Goal: Register for event/course

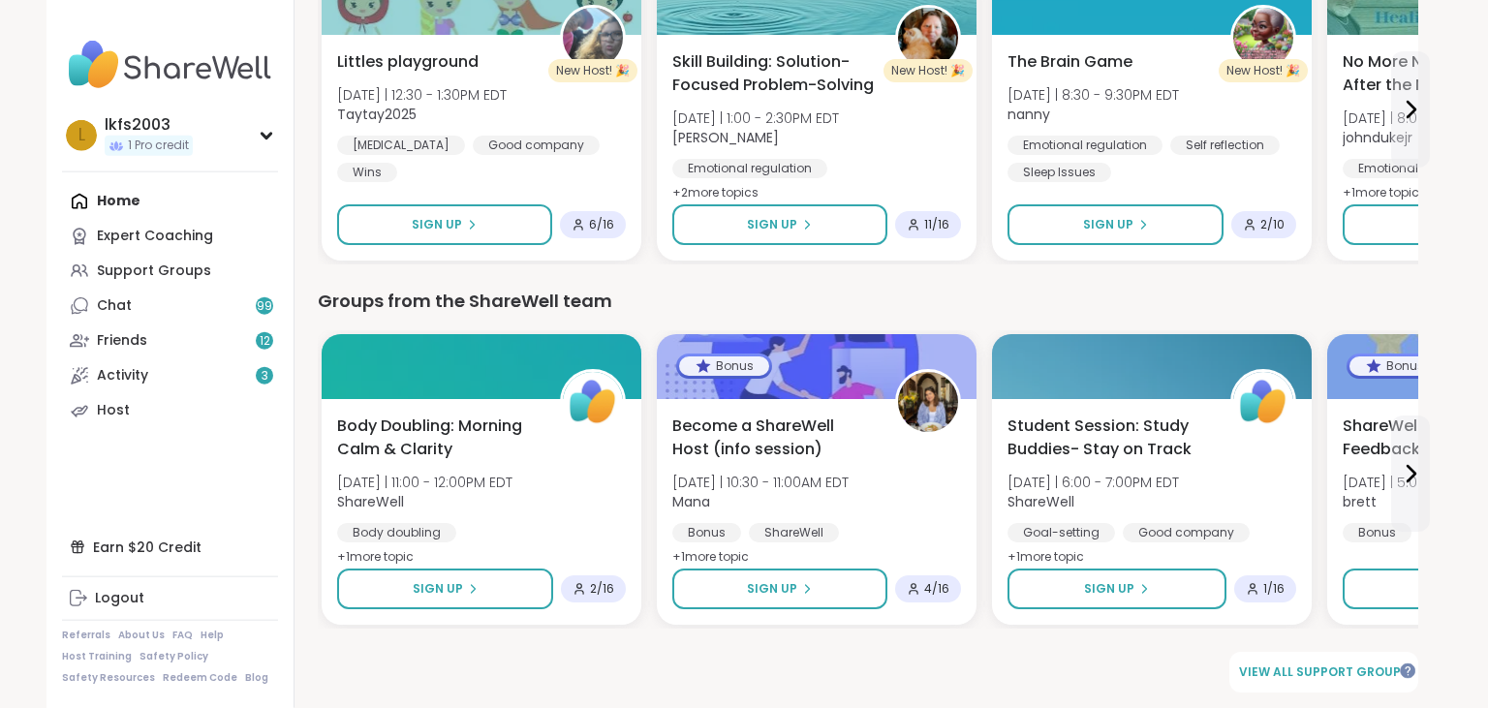
scroll to position [2166, 0]
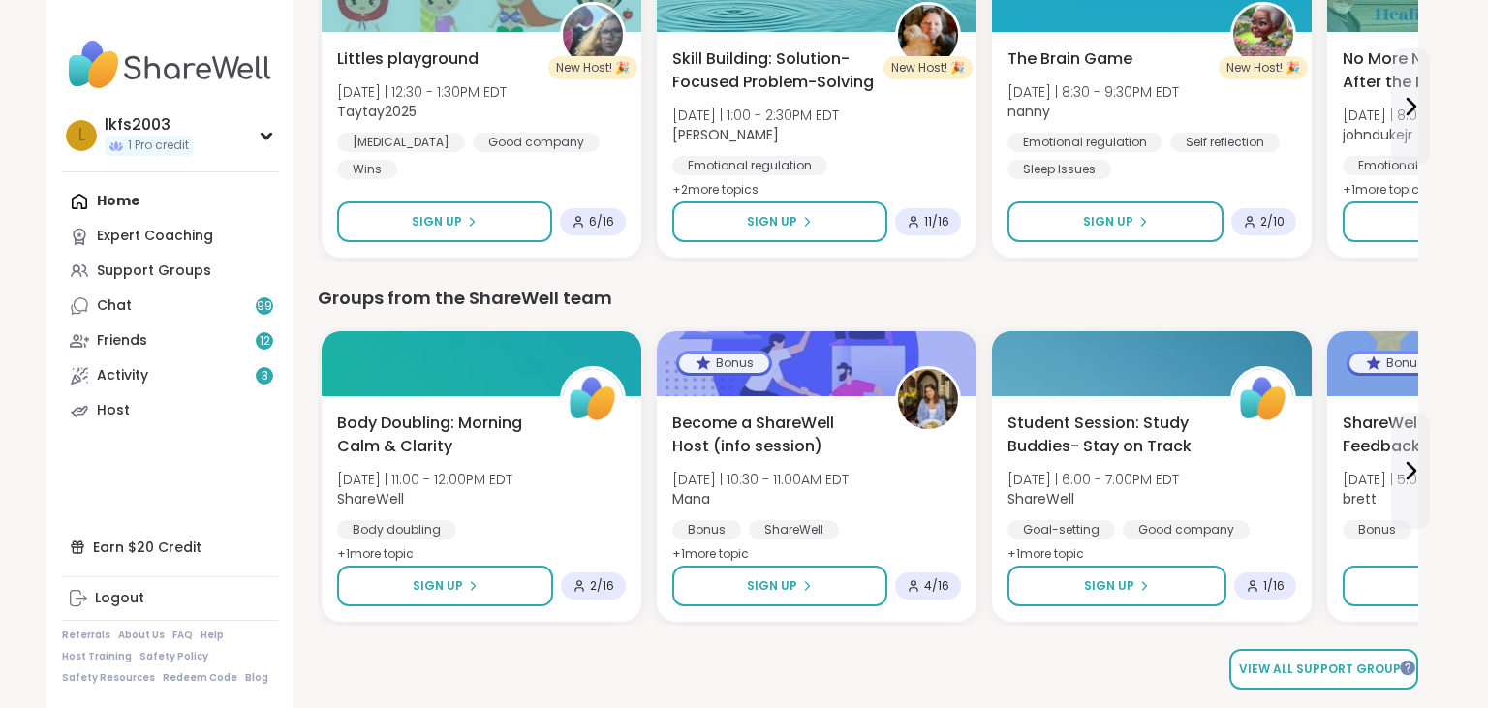
click at [1345, 655] on link "View all support groups" at bounding box center [1324, 669] width 189 height 41
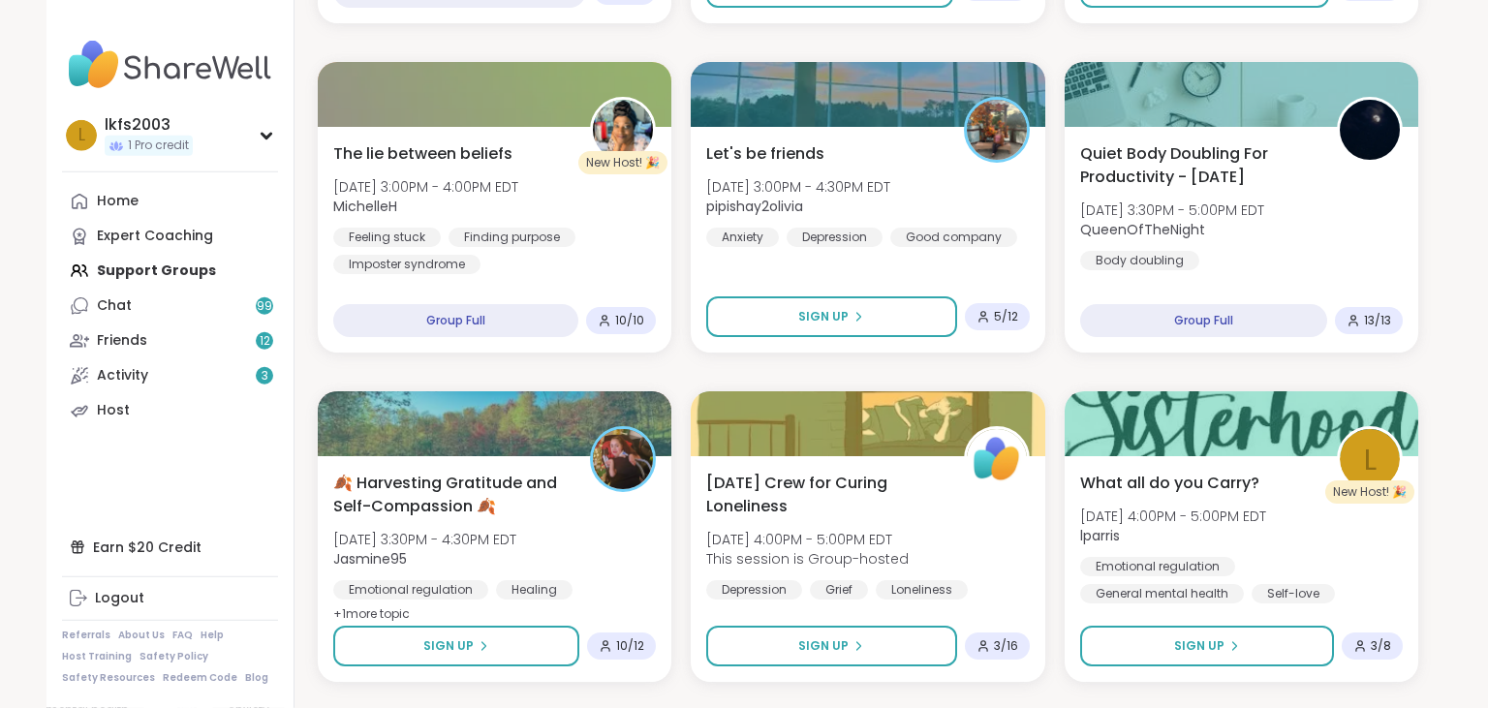
scroll to position [2023, 0]
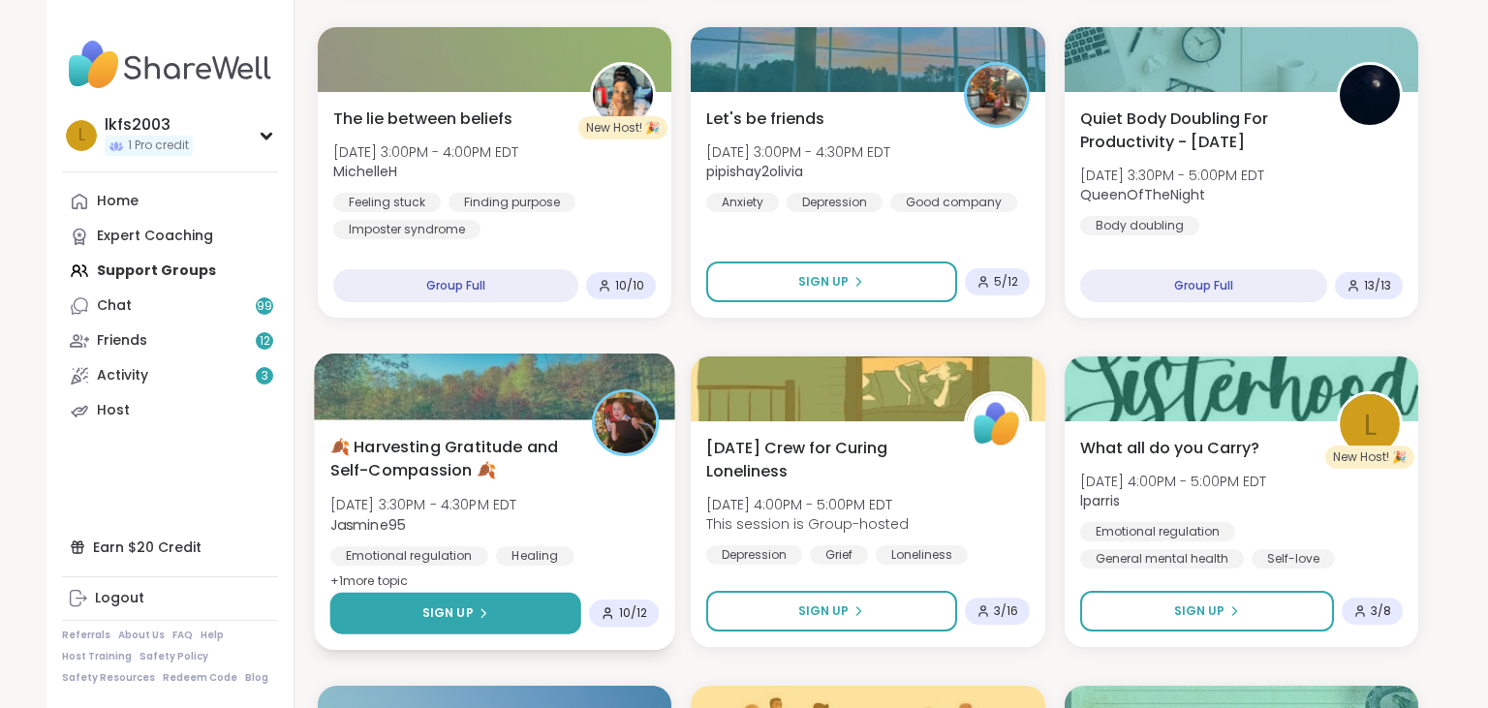
click at [515, 609] on button "Sign Up" at bounding box center [455, 614] width 251 height 42
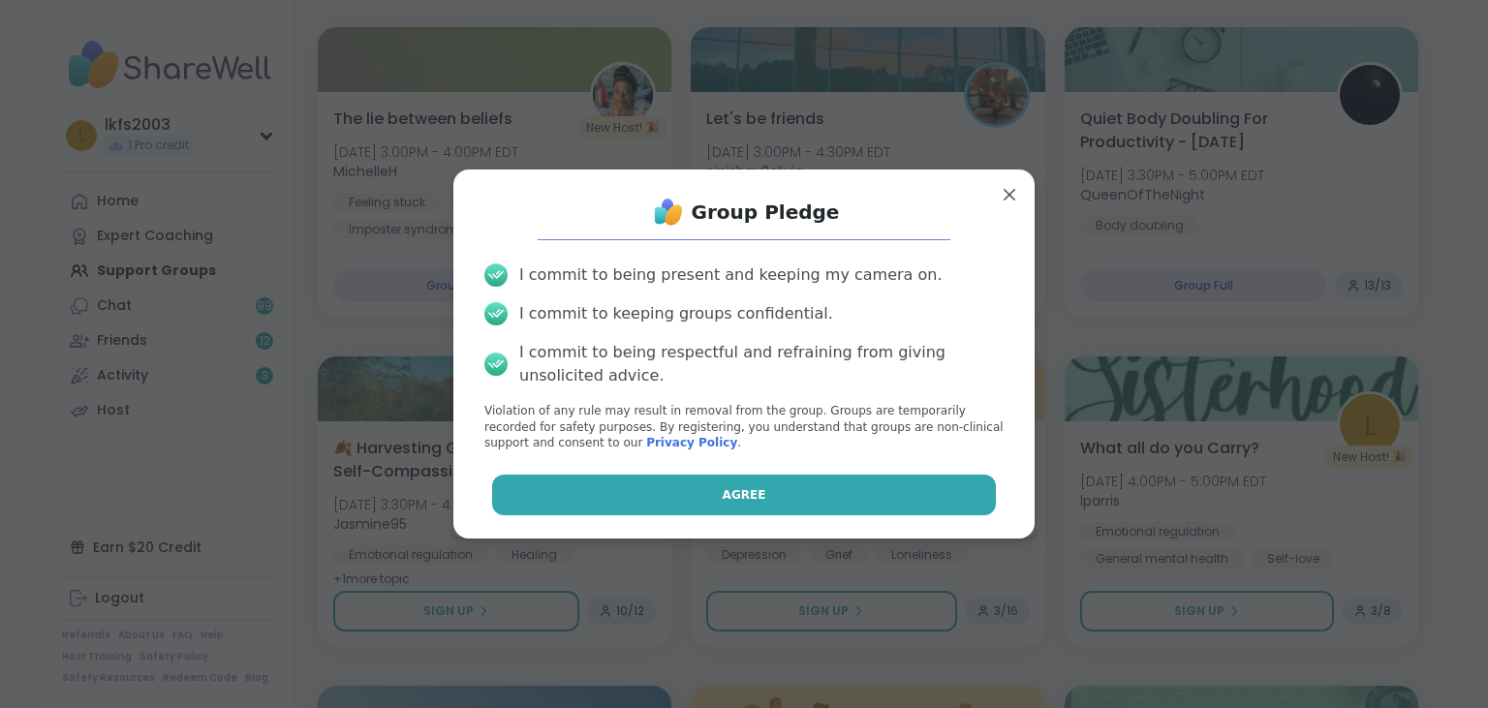
click at [701, 490] on button "Agree" at bounding box center [744, 495] width 505 height 41
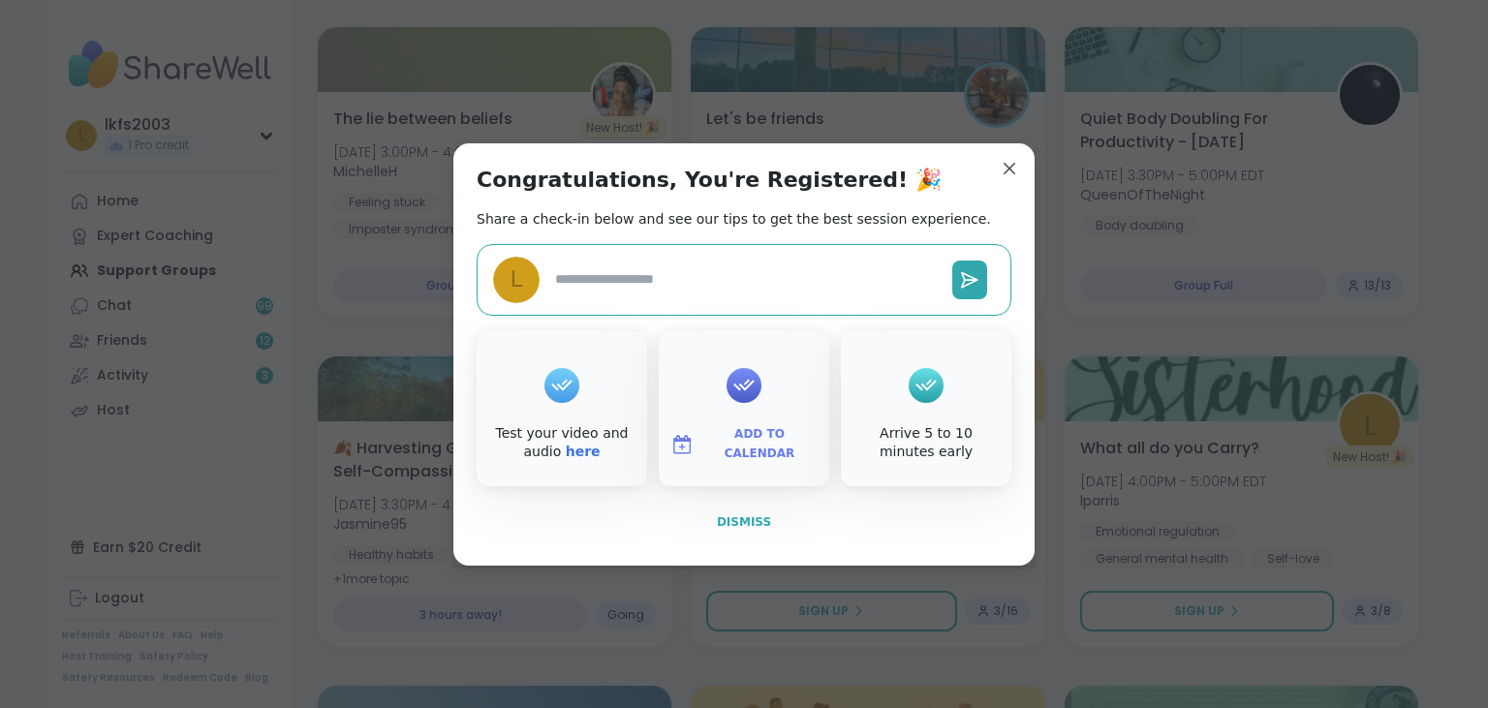
click at [755, 516] on span "Dismiss" at bounding box center [744, 522] width 54 height 14
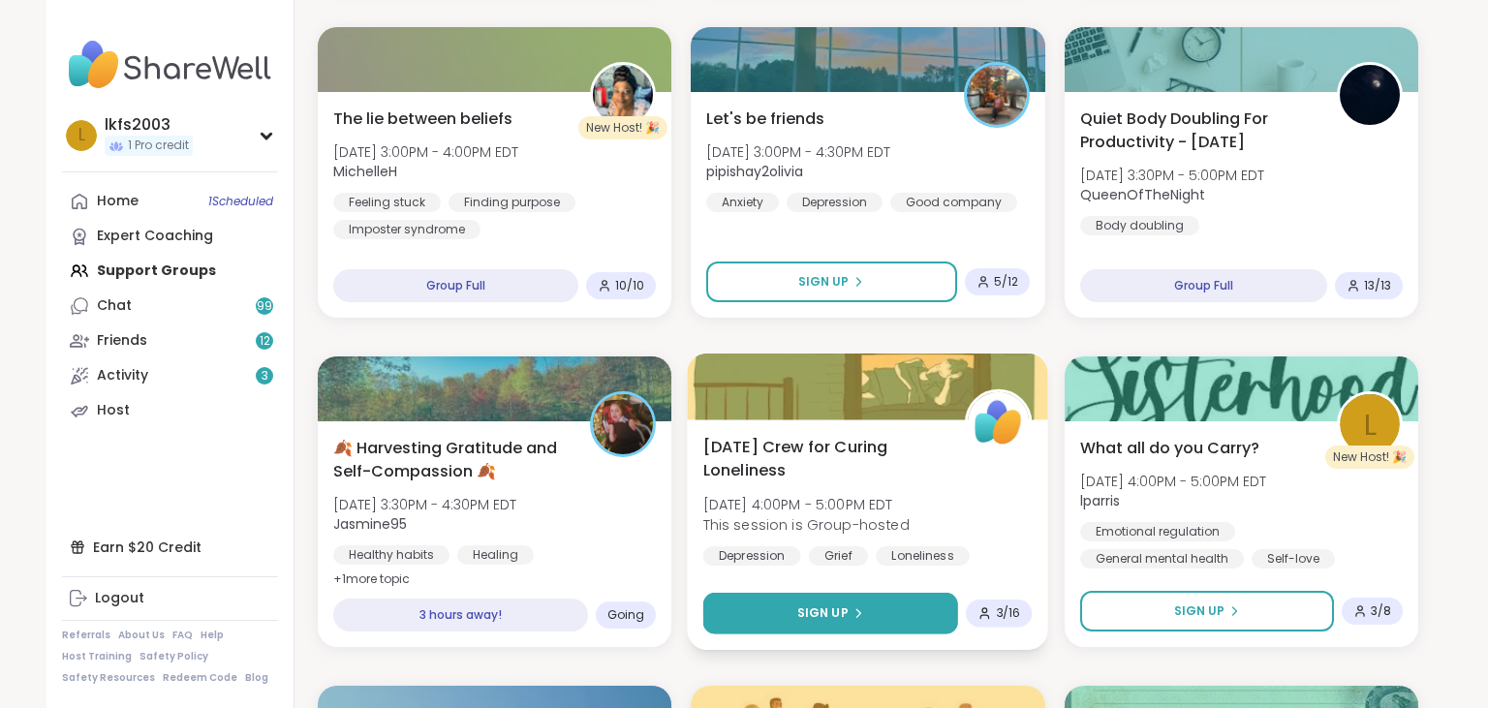
click at [874, 611] on button "Sign Up" at bounding box center [830, 614] width 255 height 42
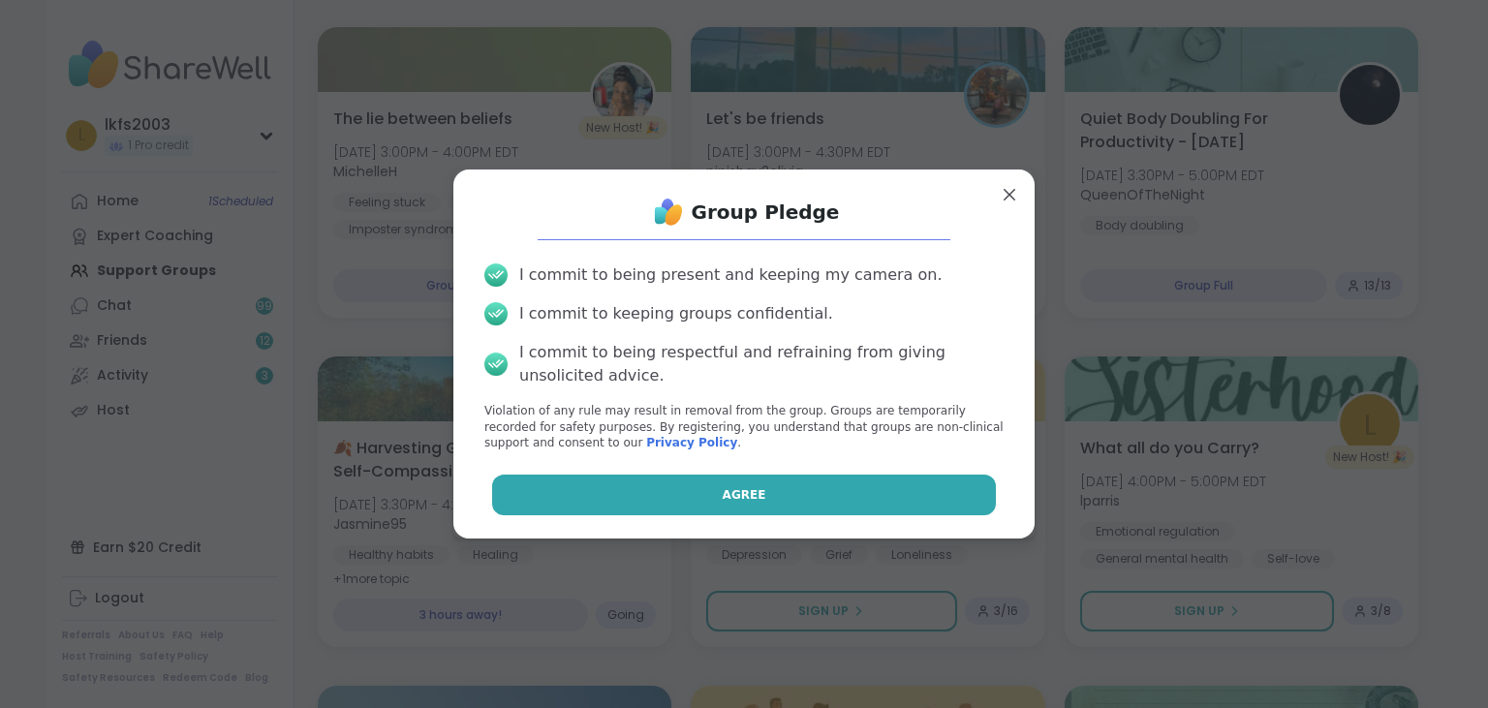
click at [847, 492] on button "Agree" at bounding box center [744, 495] width 505 height 41
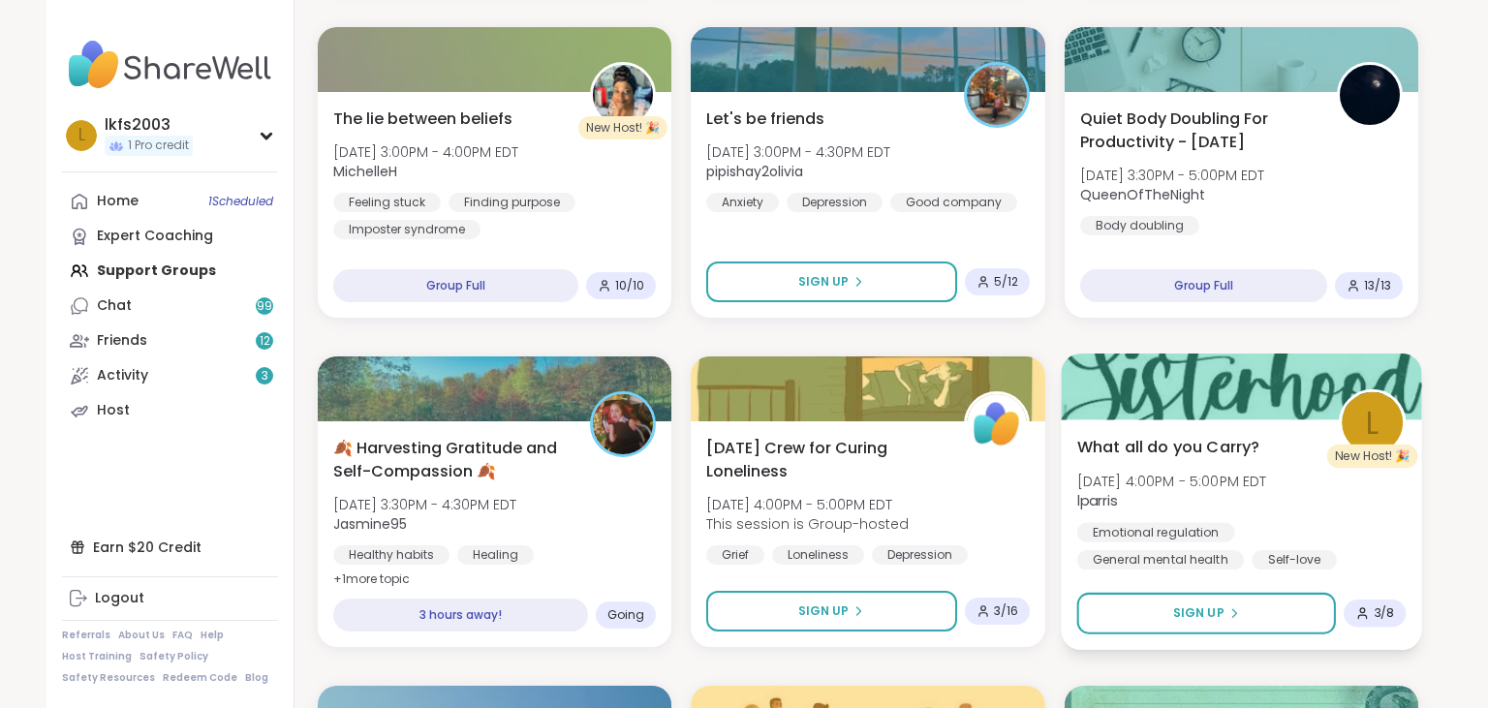
click at [1378, 401] on span "l" at bounding box center [1372, 422] width 13 height 46
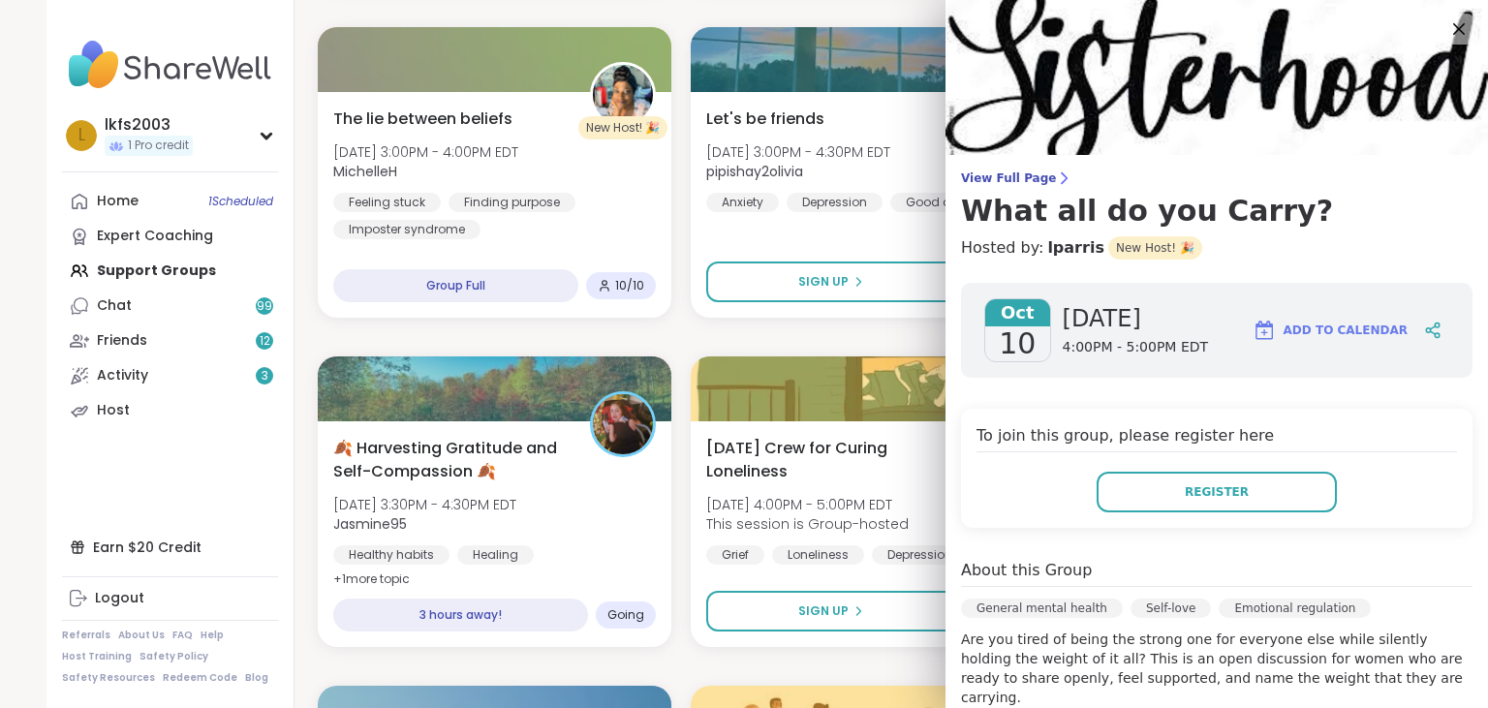
scroll to position [438, 0]
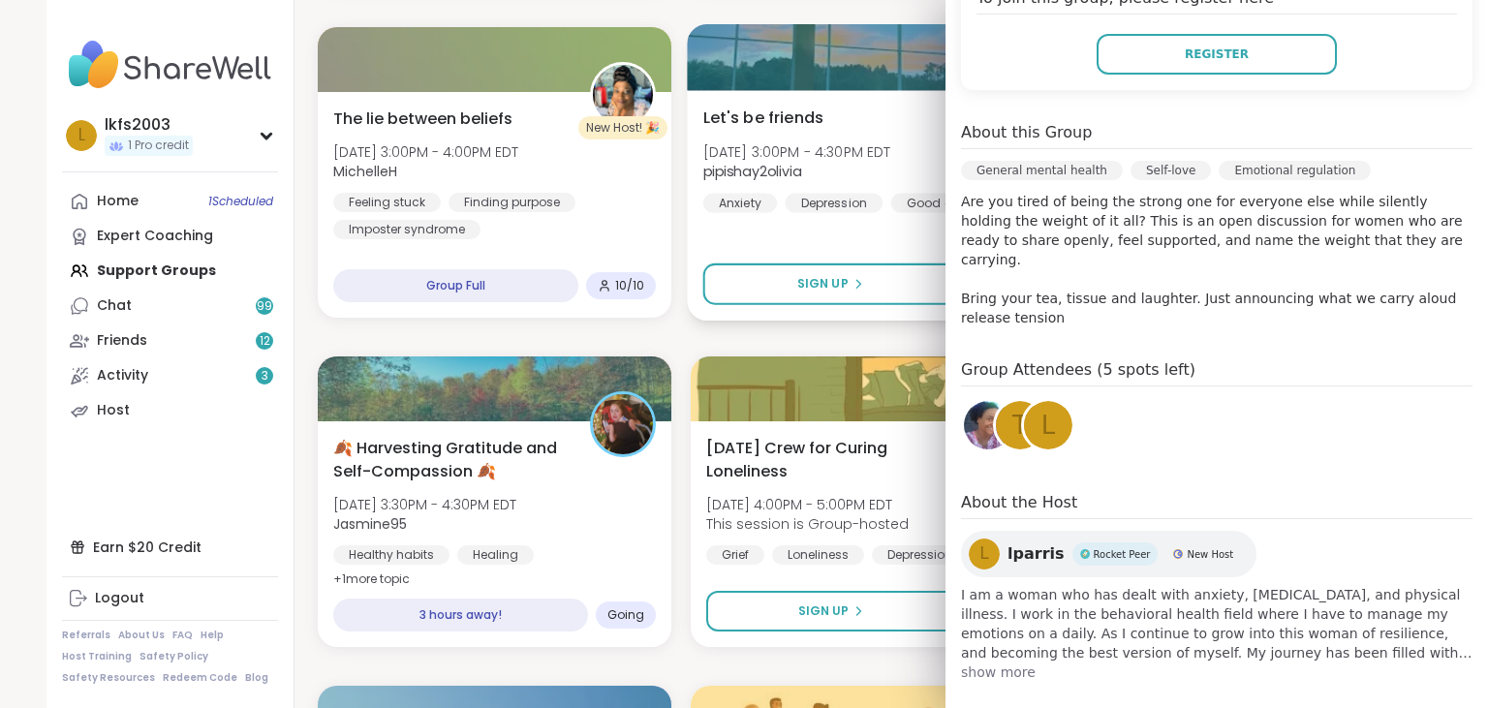
click at [909, 124] on div "Let's be friends [DATE] 3:00PM - 4:30PM EDT pipishay2olivia Anxiety [MEDICAL_DA…" at bounding box center [867, 159] width 329 height 107
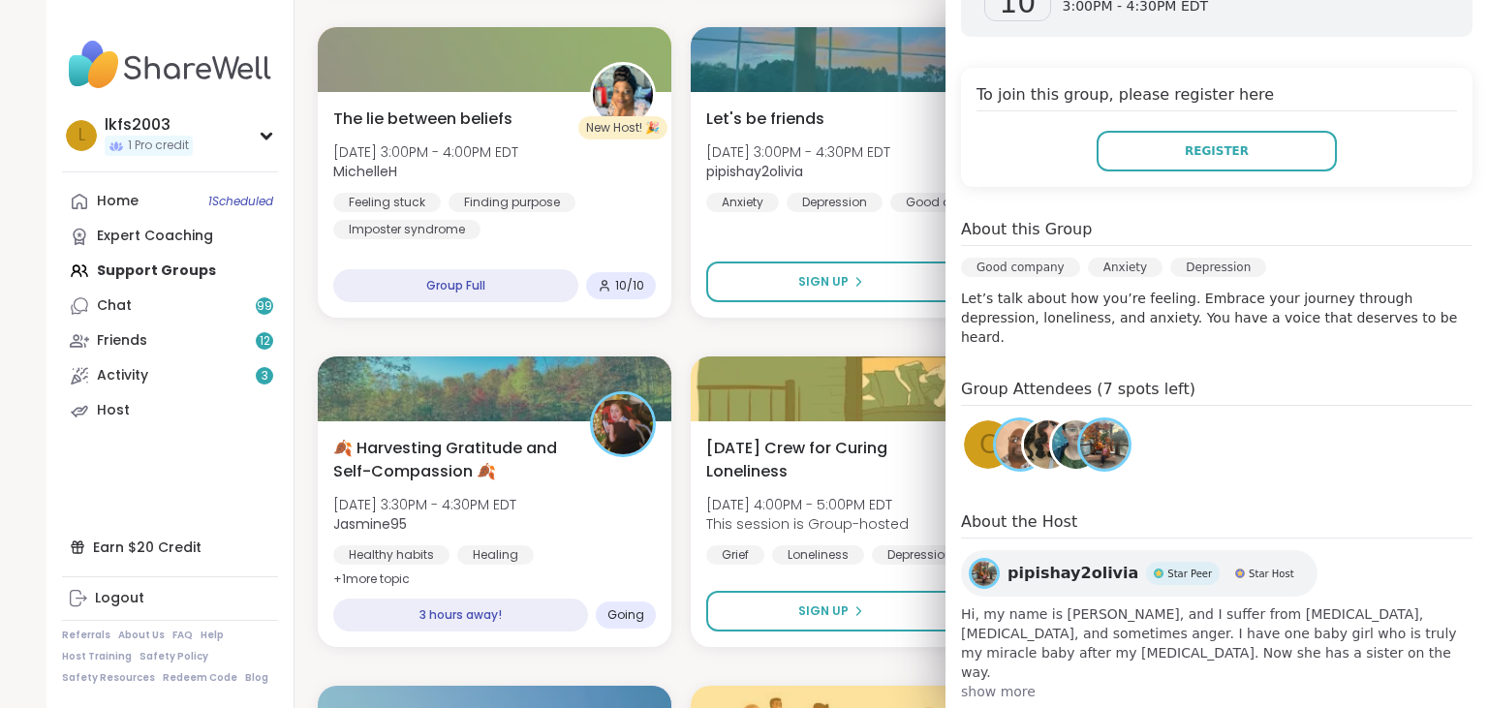
drag, startPoint x: 1463, startPoint y: 83, endPoint x: 1479, endPoint y: 116, distance: 36.4
click at [1479, 116] on div "[DATE] [DATE] 3:00PM - 4:30PM EDT Add to Calendar To join this group, please re…" at bounding box center [1217, 321] width 543 height 791
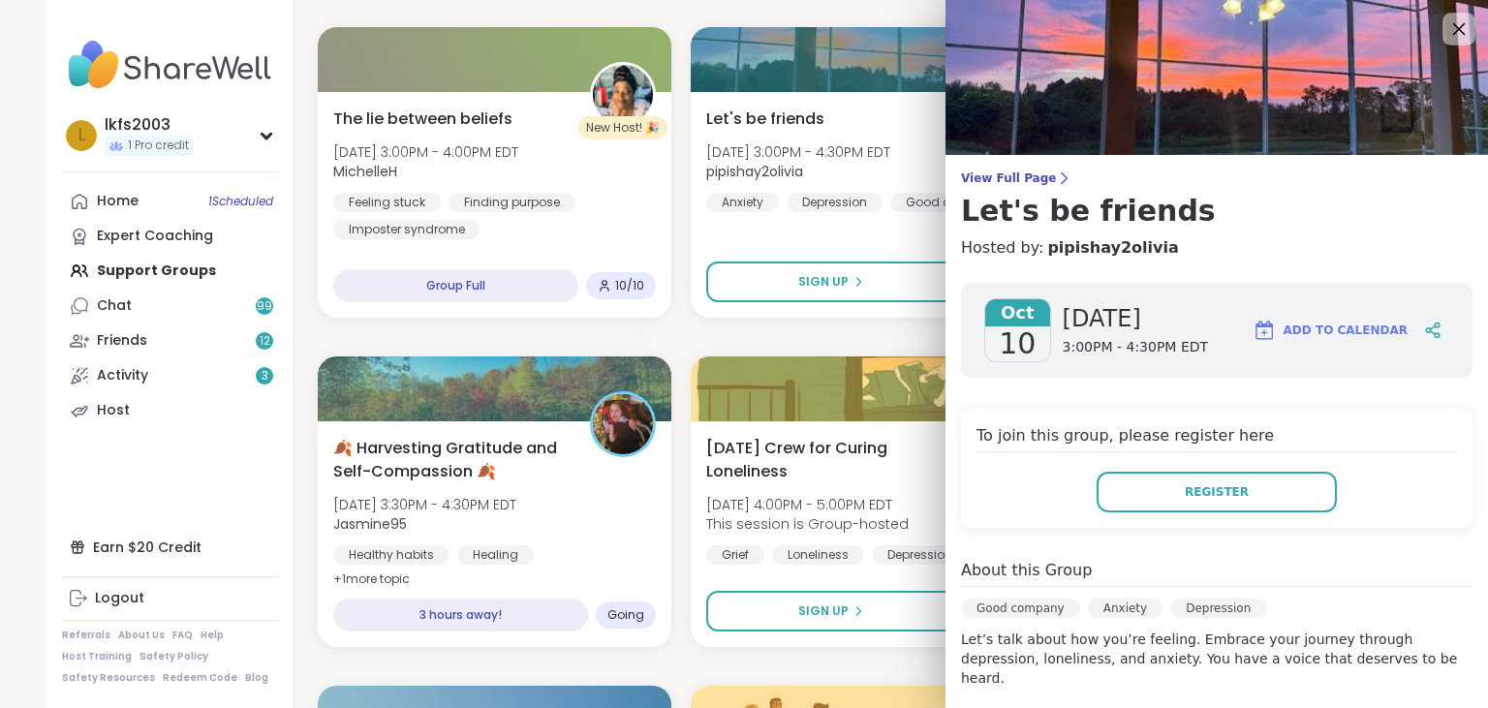
click at [1462, 32] on icon at bounding box center [1459, 29] width 13 height 13
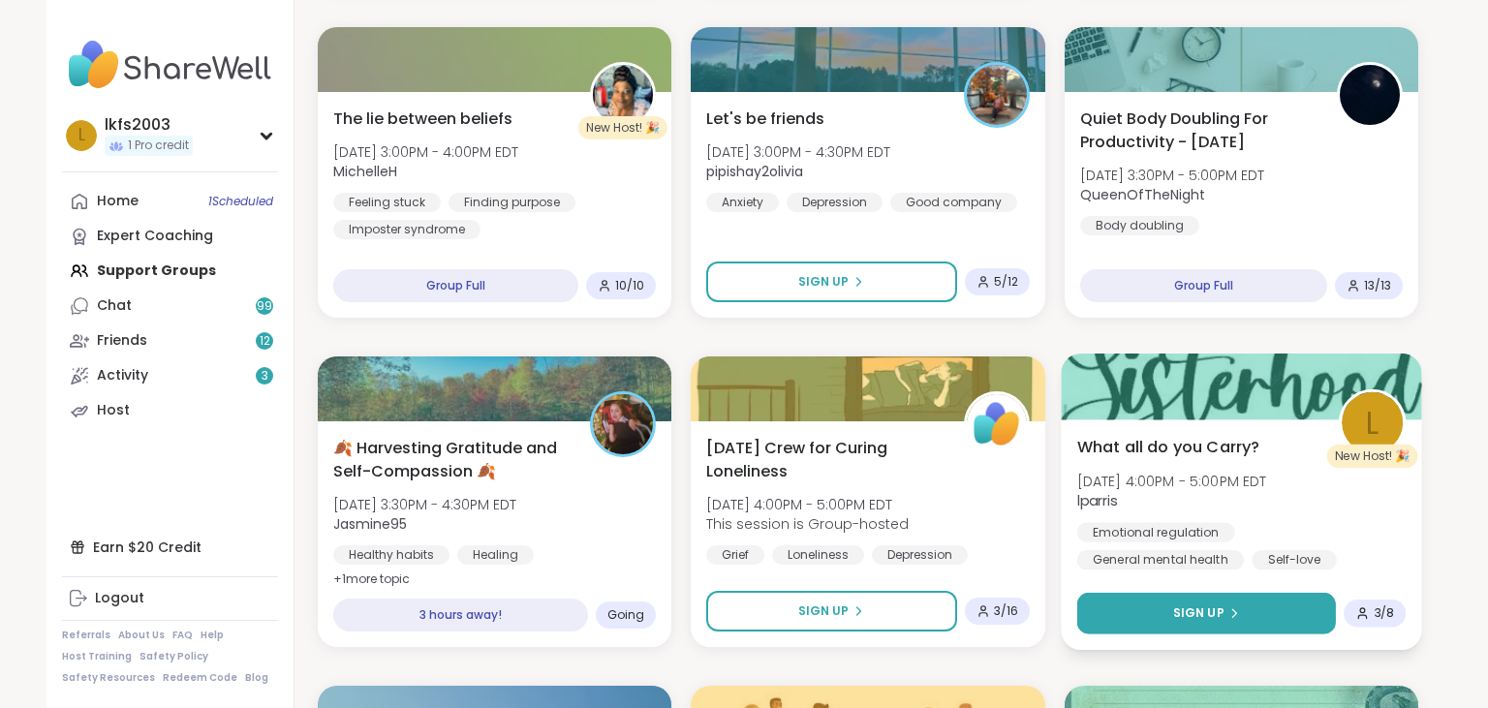
click at [1192, 615] on span "Sign Up" at bounding box center [1197, 613] width 51 height 17
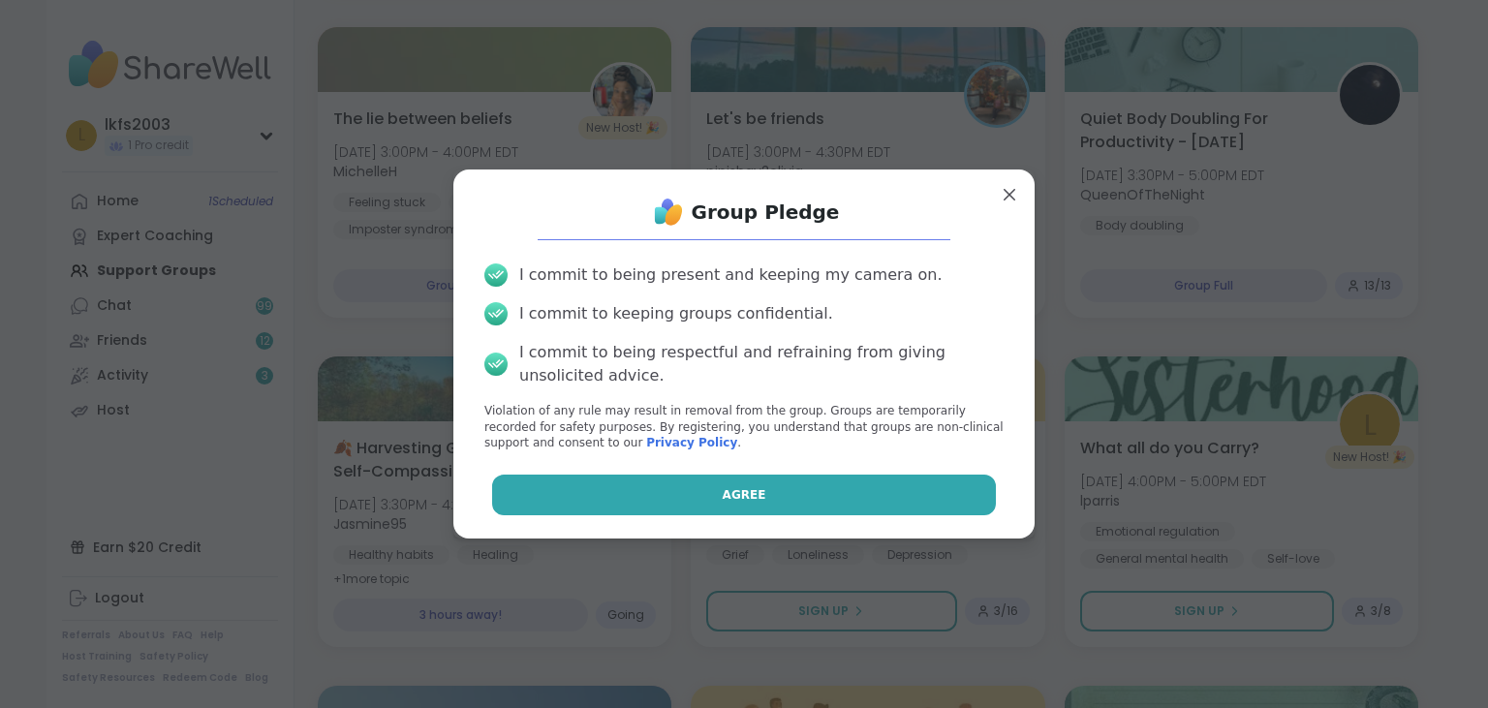
click at [858, 488] on button "Agree" at bounding box center [744, 495] width 505 height 41
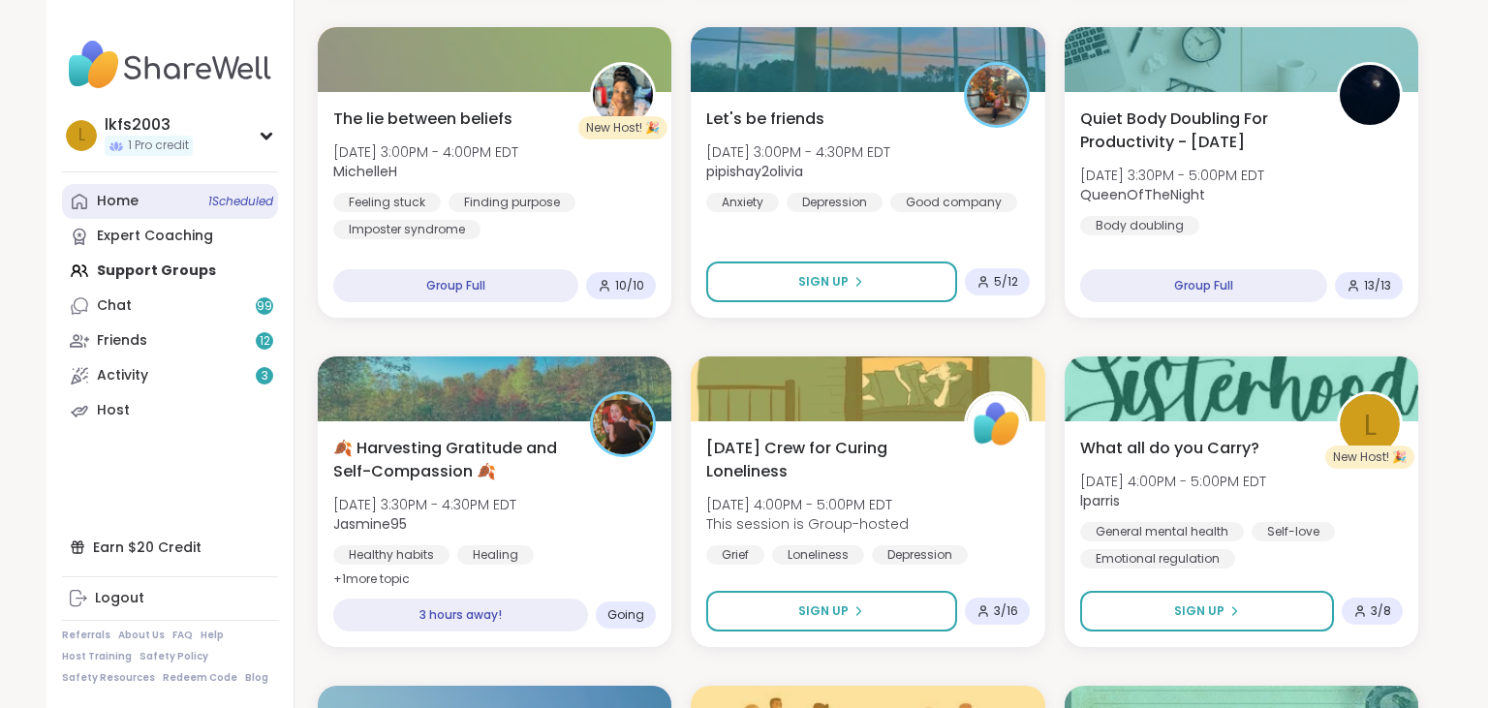
click at [134, 200] on div "Home 1 Scheduled" at bounding box center [118, 201] width 42 height 19
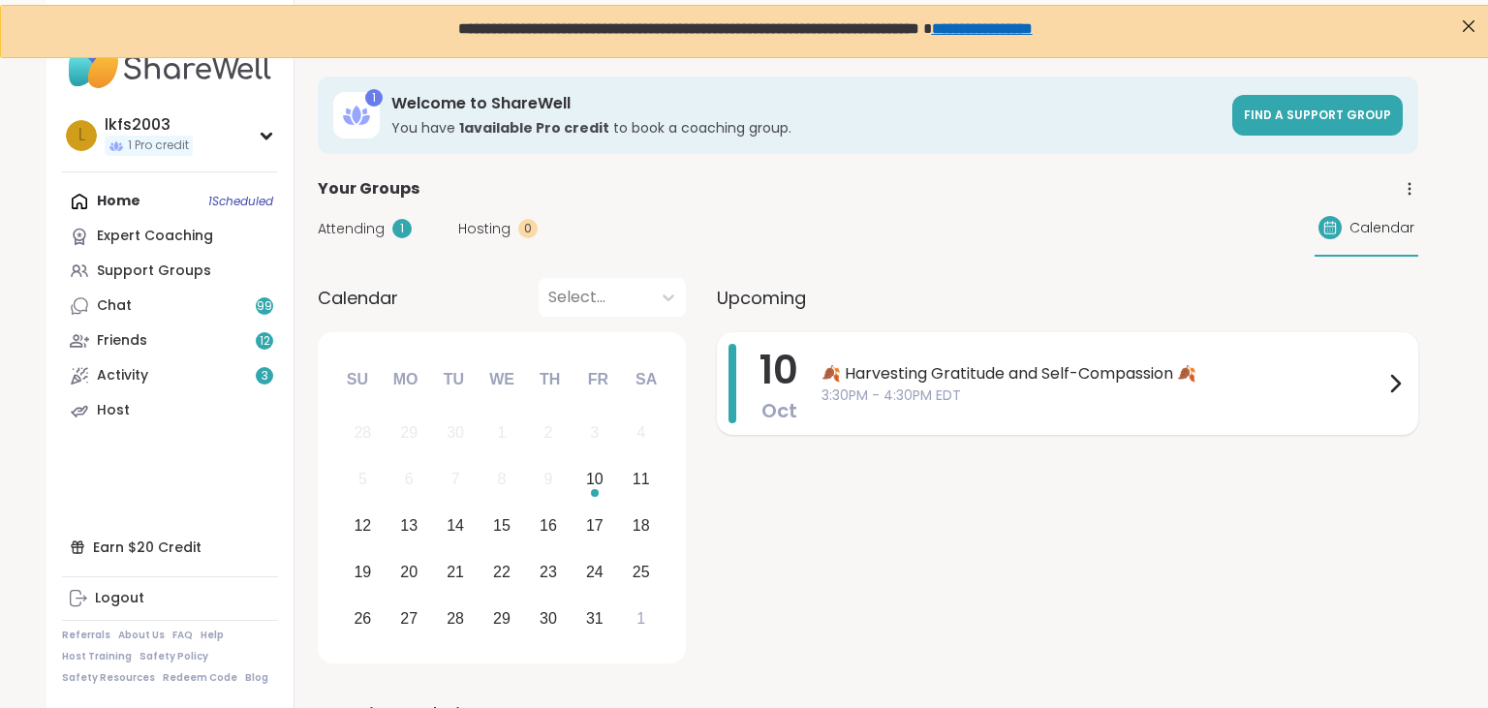
click at [901, 408] on div "🍂 Harvesting Gratitude and Self-Compassion 🍂 3:30PM - 4:30PM EDT" at bounding box center [1114, 383] width 585 height 79
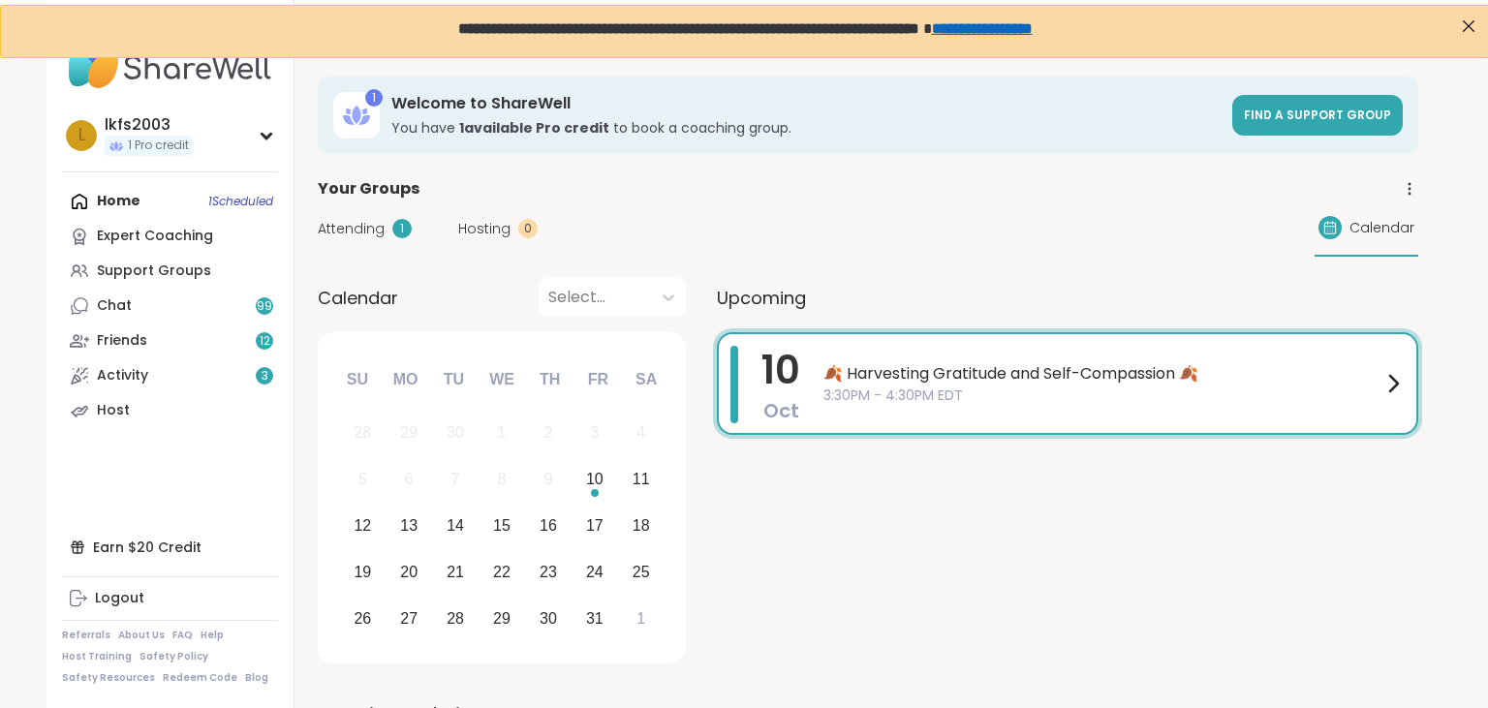
click at [901, 408] on div "🍂 Harvesting Gratitude and Self-Compassion 🍂 3:30PM - 4:30PM EDT" at bounding box center [1114, 384] width 581 height 76
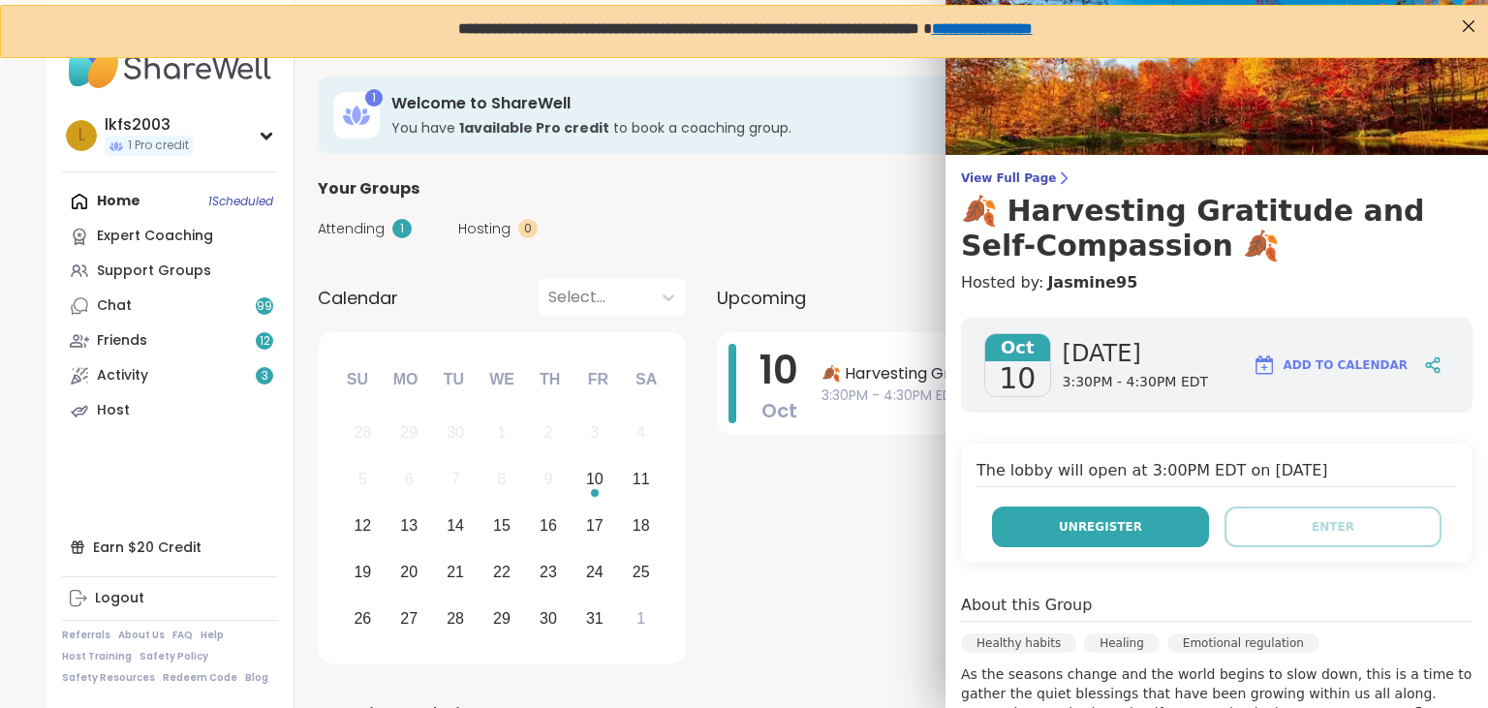
click at [1140, 544] on button "Unregister" at bounding box center [1100, 527] width 217 height 41
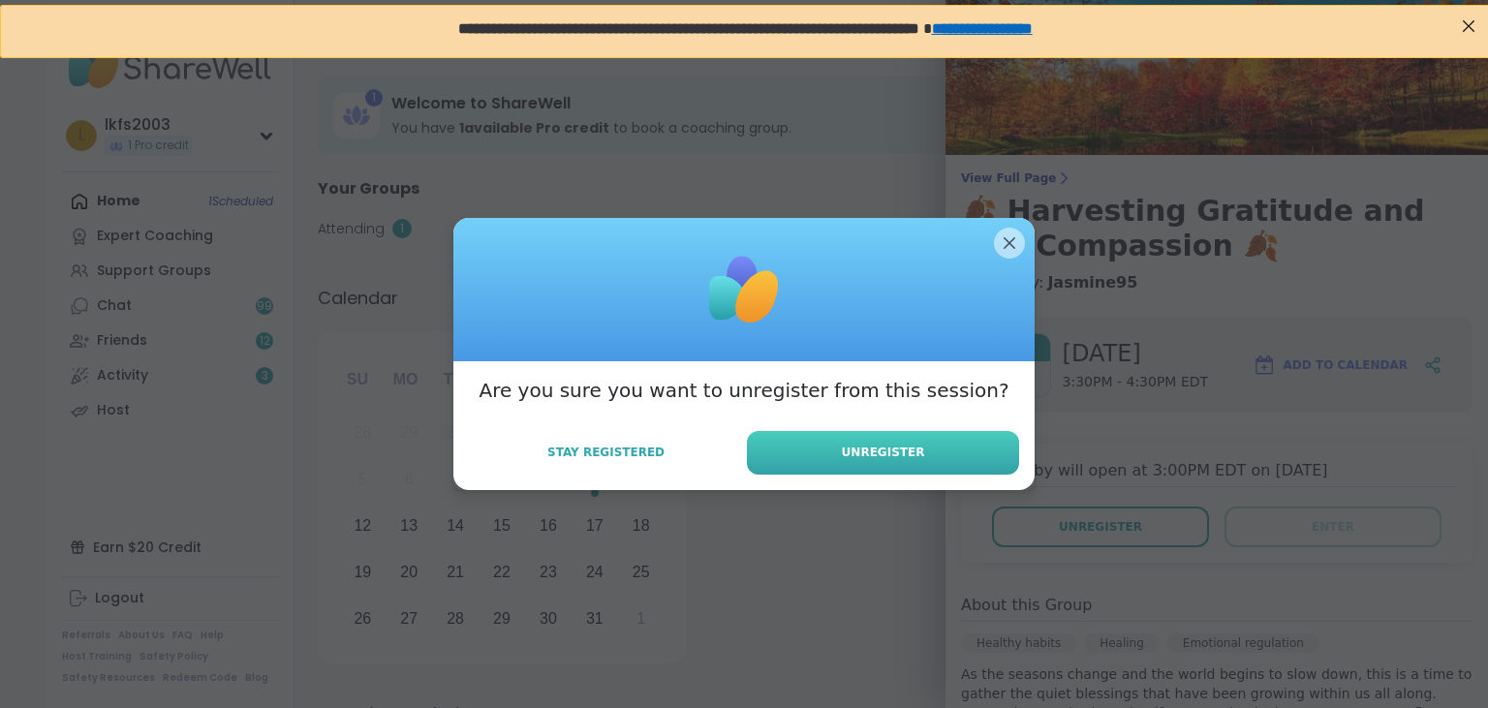
click at [975, 461] on button "Unregister" at bounding box center [883, 453] width 272 height 44
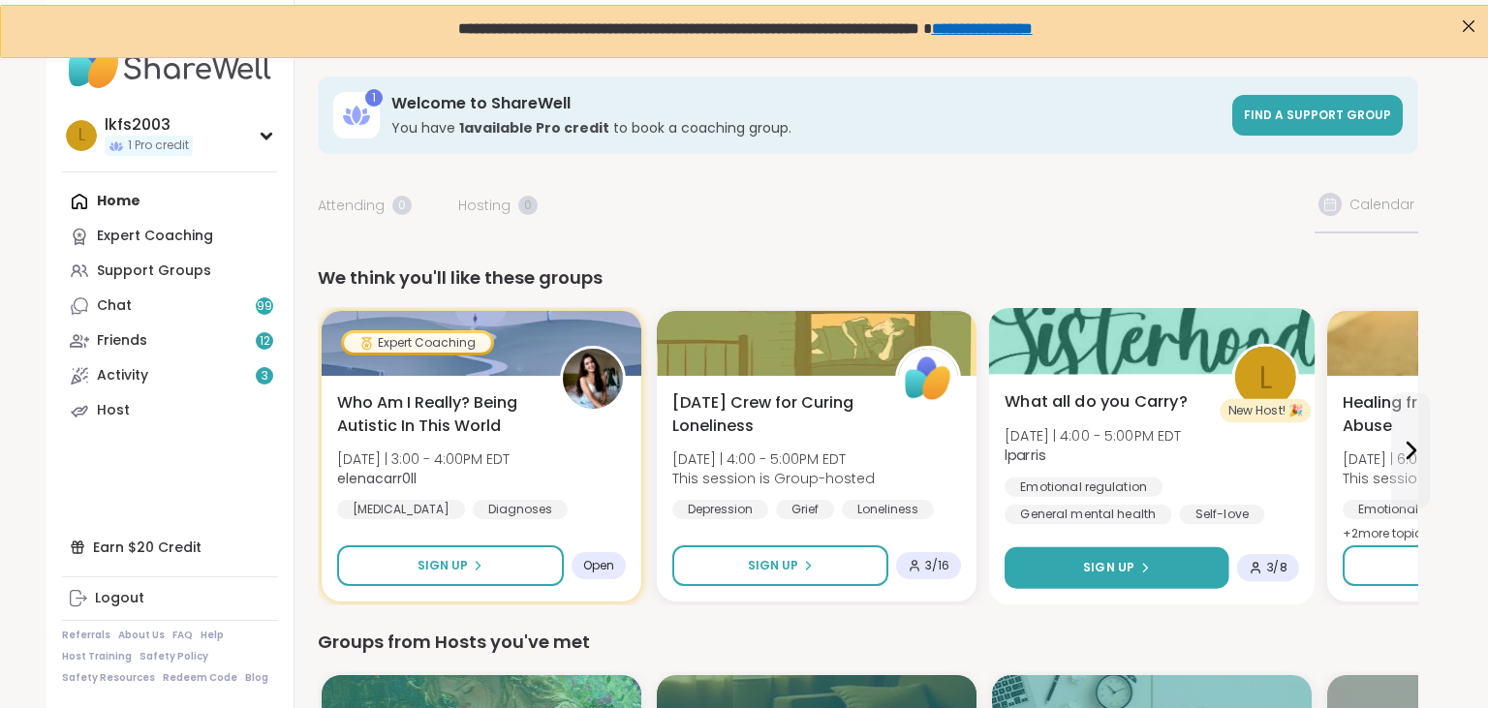
click at [1197, 569] on button "Sign Up" at bounding box center [1117, 568] width 225 height 42
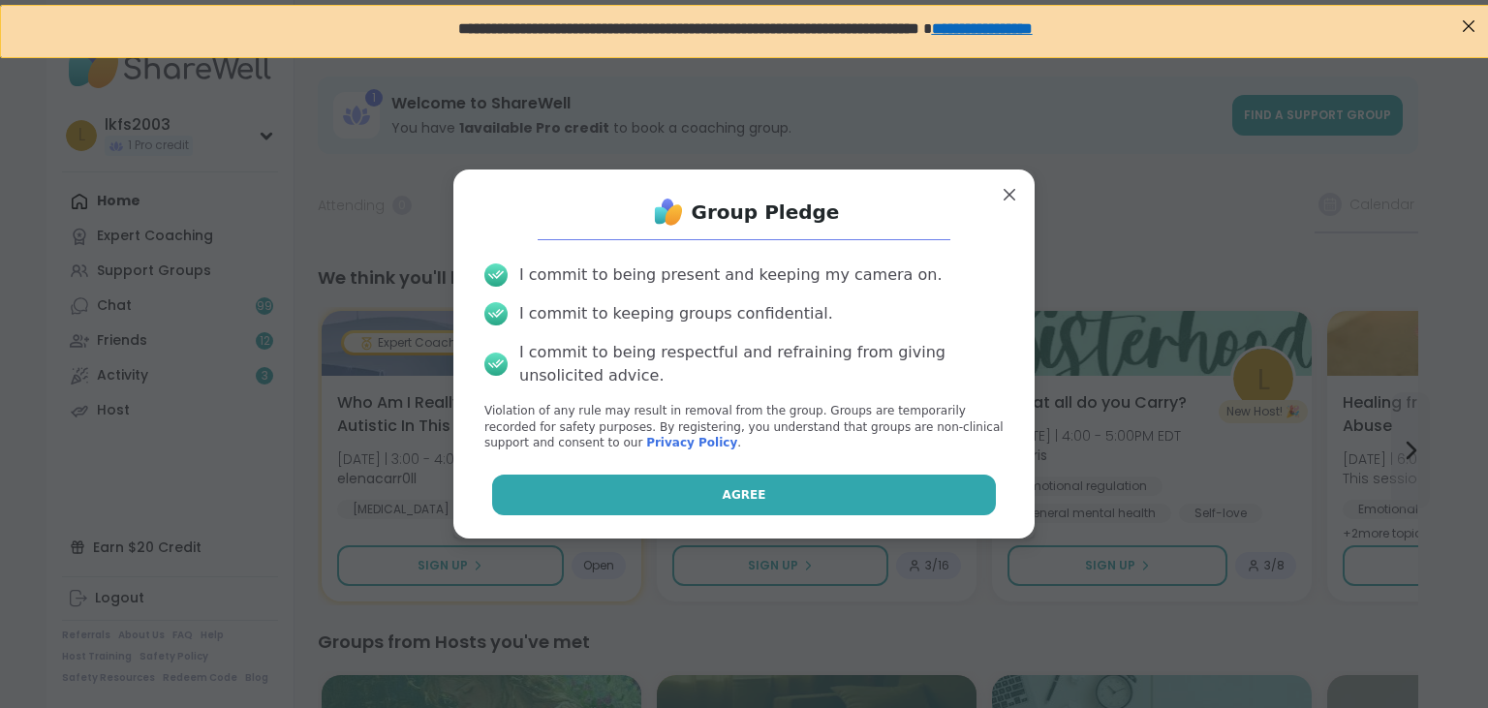
click at [972, 503] on button "Agree" at bounding box center [744, 495] width 505 height 41
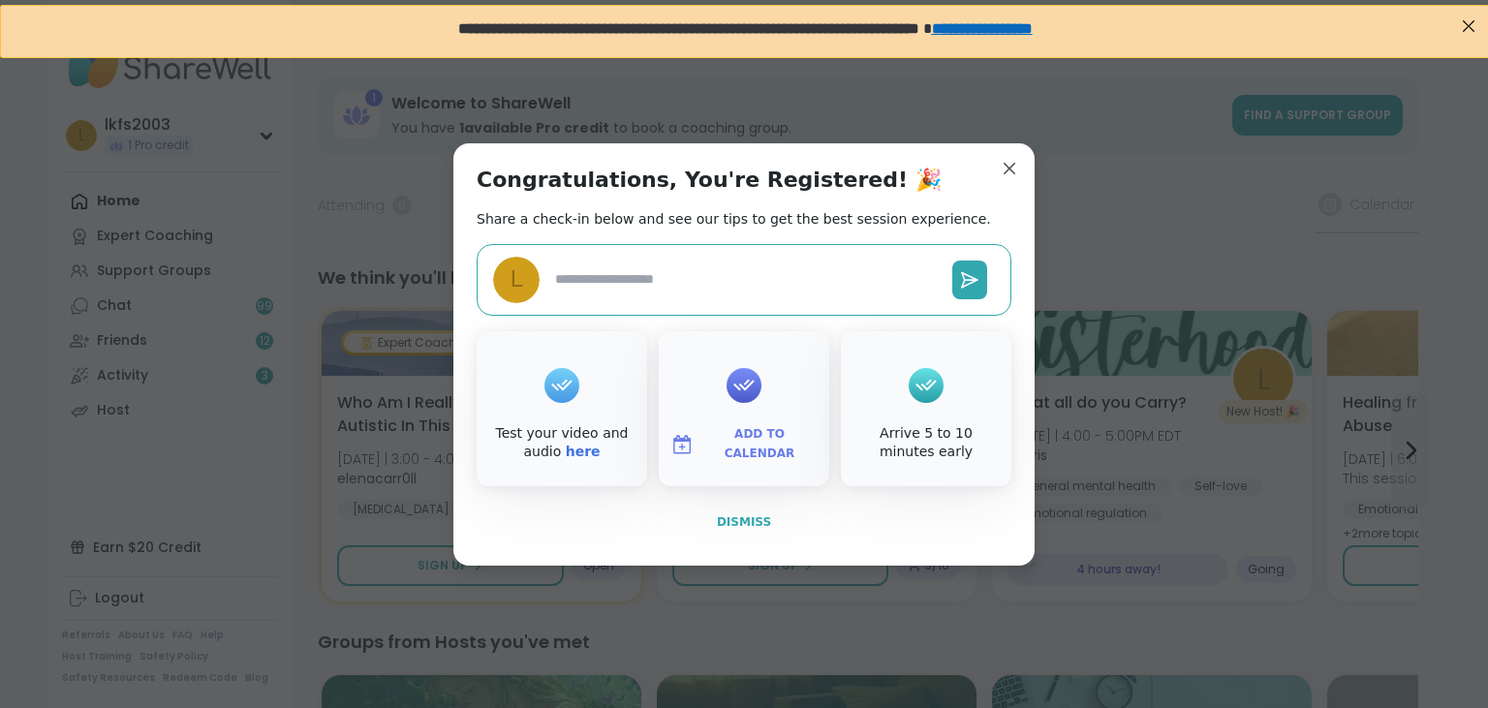
click at [972, 503] on button "Dismiss" at bounding box center [744, 522] width 535 height 41
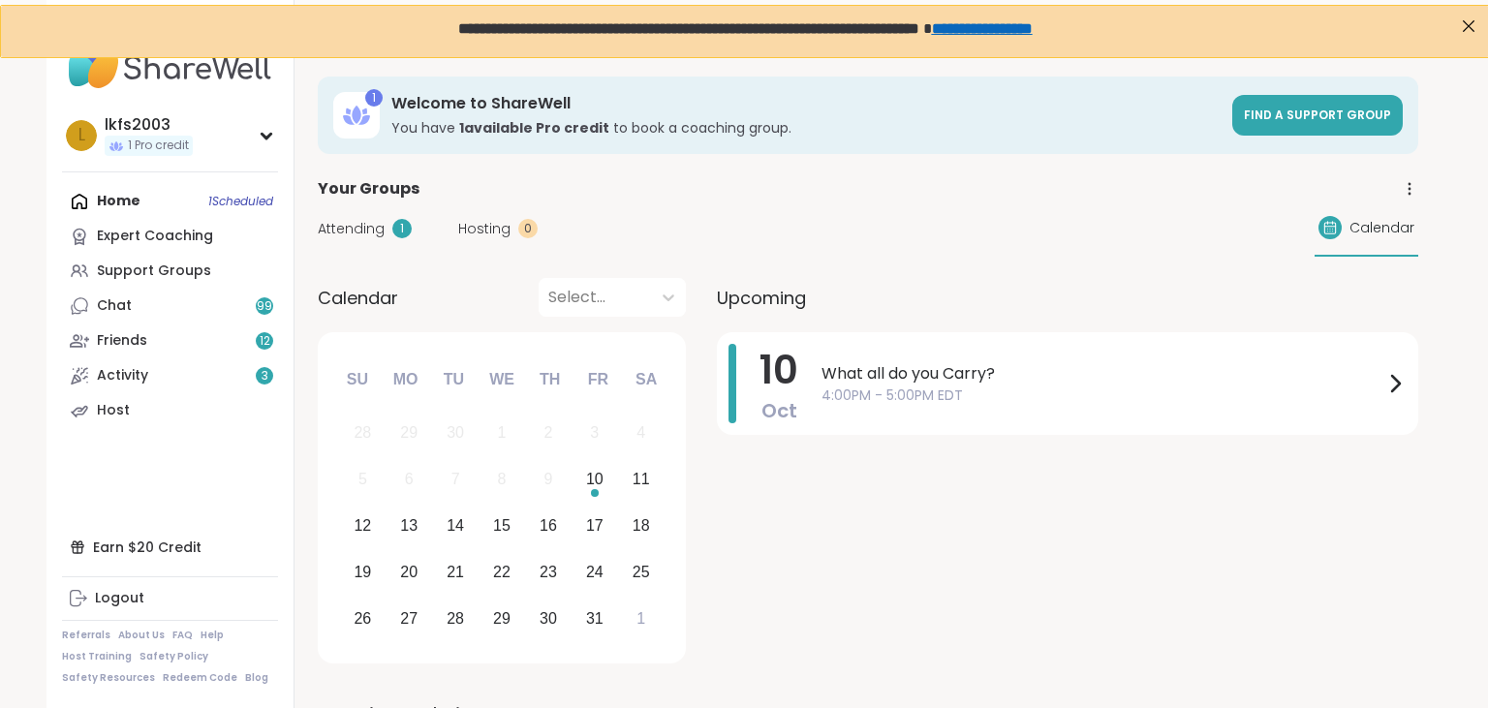
click at [130, 190] on div "Home 1 Scheduled Expert Coaching Support Groups Chat 99 Friends 12 Activity 3 H…" at bounding box center [170, 306] width 216 height 244
click at [257, 205] on div "Home 1 Scheduled Expert Coaching Support Groups Chat 99 Friends 12 Activity 3 H…" at bounding box center [170, 306] width 216 height 244
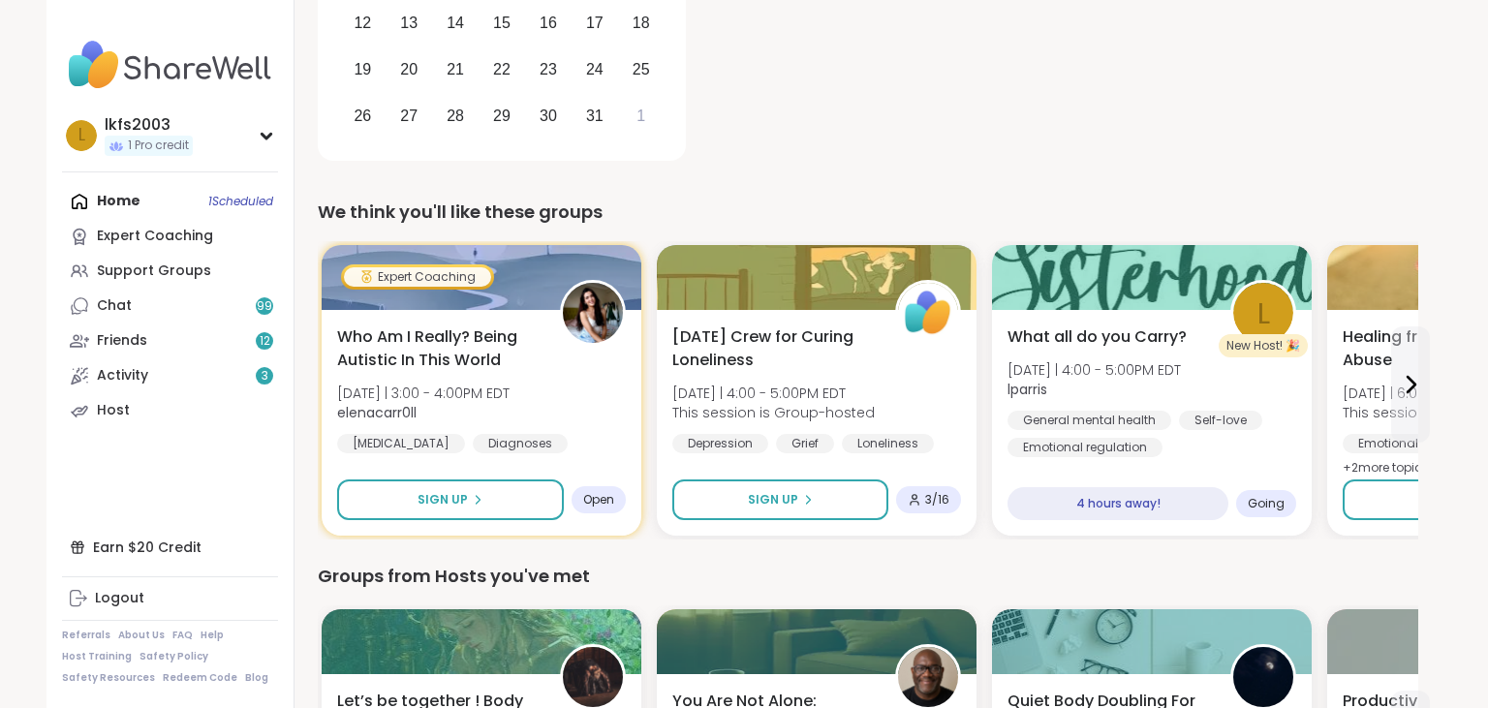
scroll to position [674, 0]
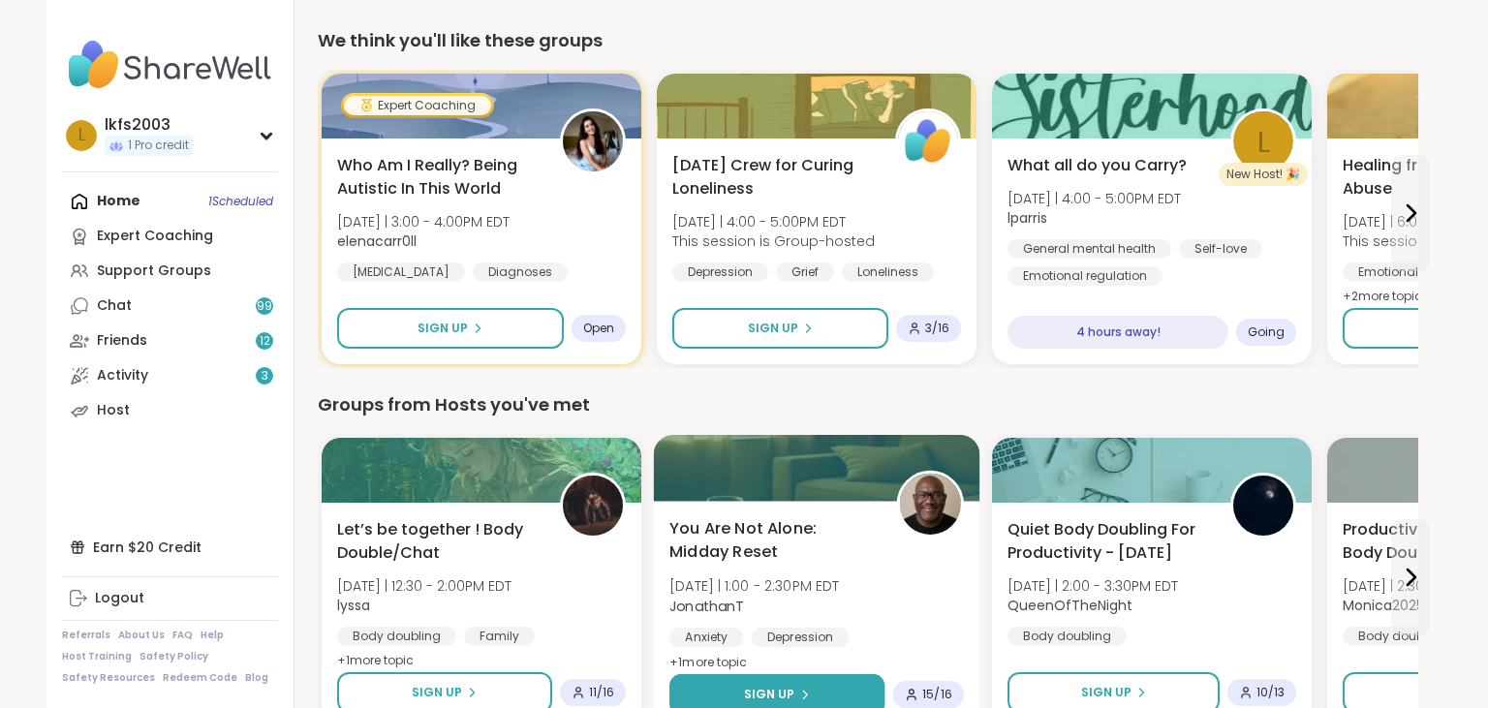
click at [812, 694] on button "Sign Up" at bounding box center [777, 695] width 215 height 42
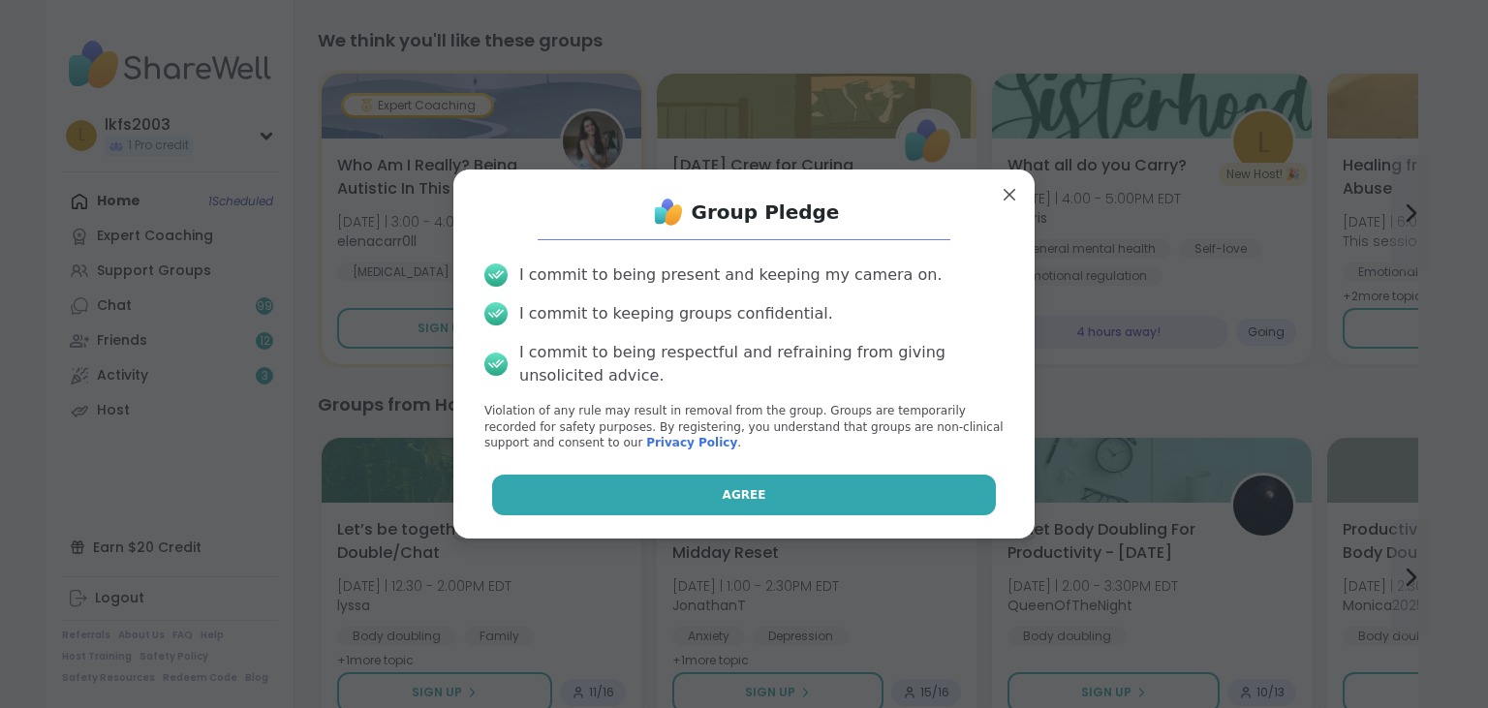
click at [825, 497] on button "Agree" at bounding box center [744, 495] width 505 height 41
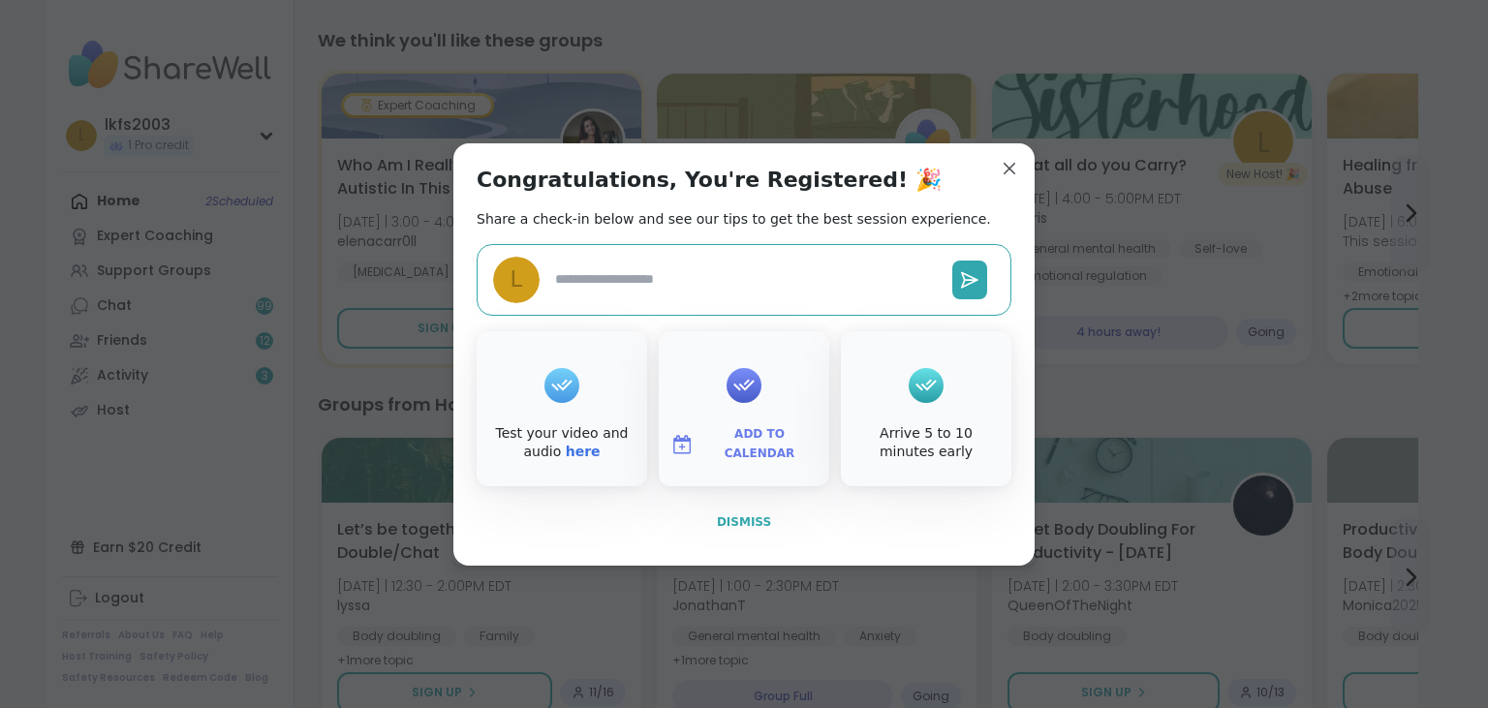
click at [786, 517] on button "Dismiss" at bounding box center [744, 522] width 535 height 41
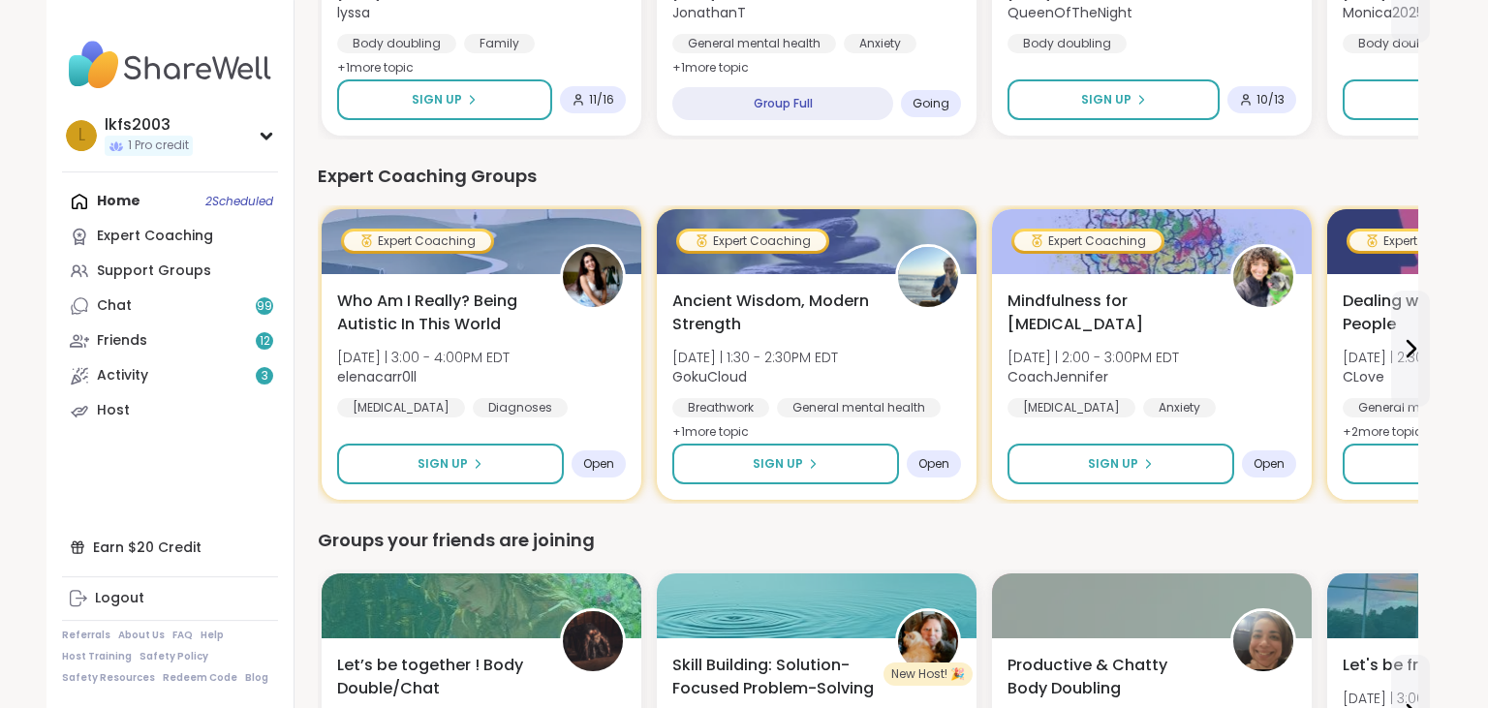
scroll to position [1349, 0]
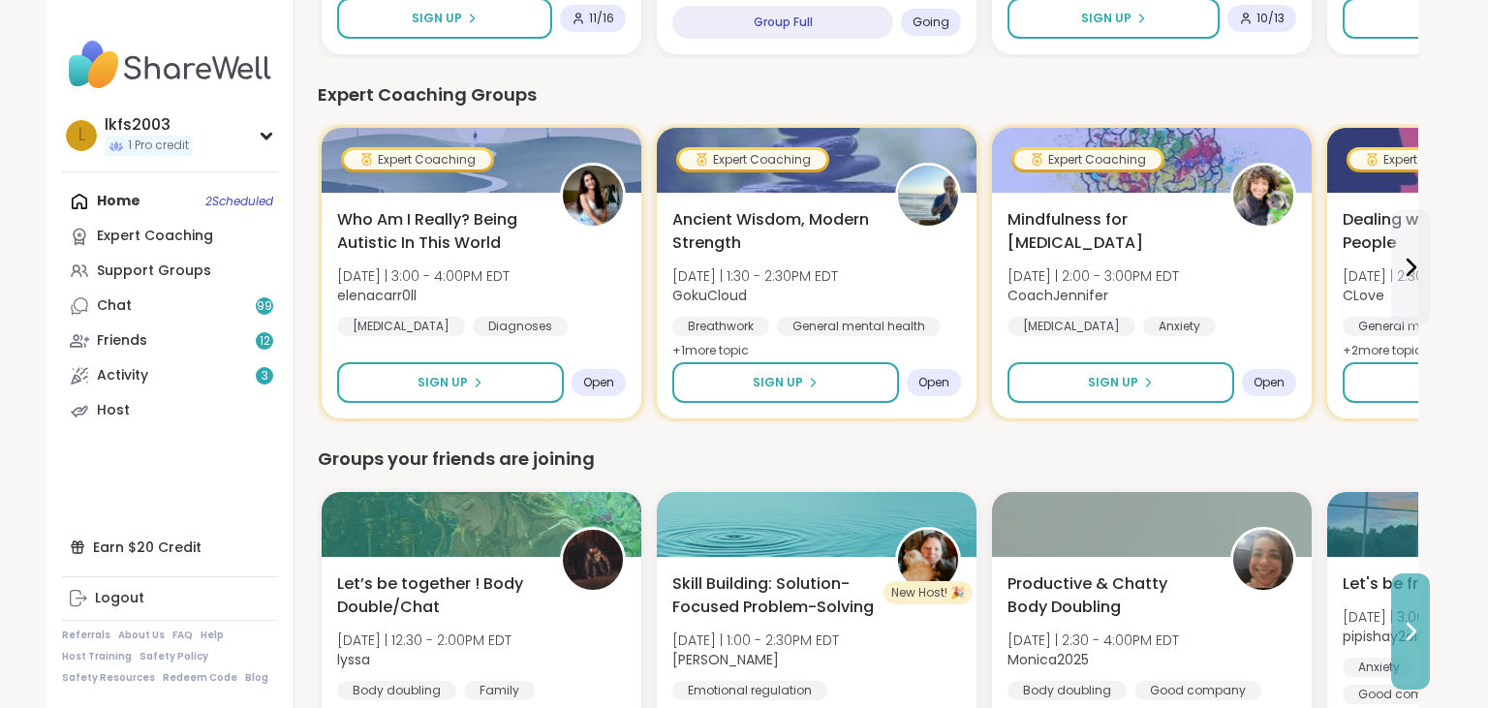
click at [1415, 632] on icon at bounding box center [1412, 632] width 8 height 16
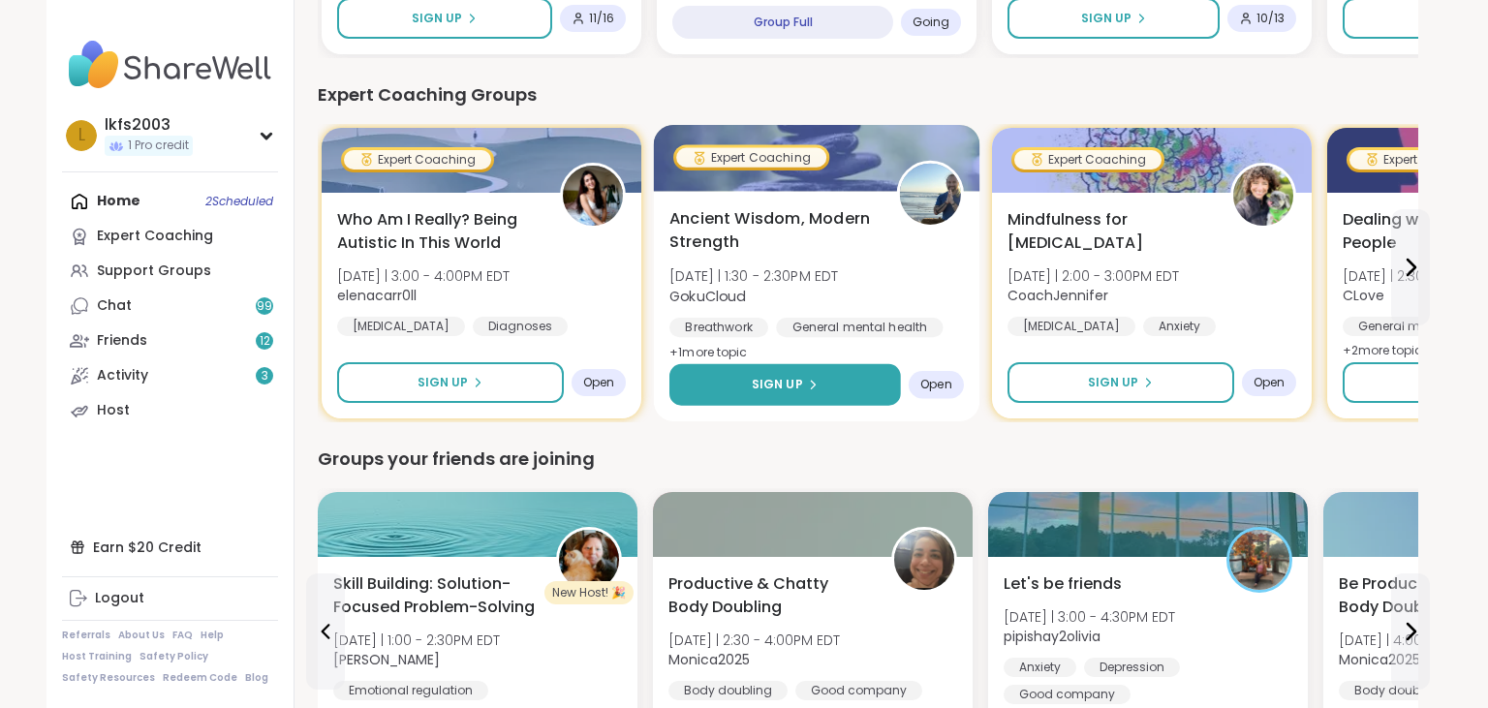
click at [828, 393] on button "Sign Up" at bounding box center [786, 385] width 232 height 42
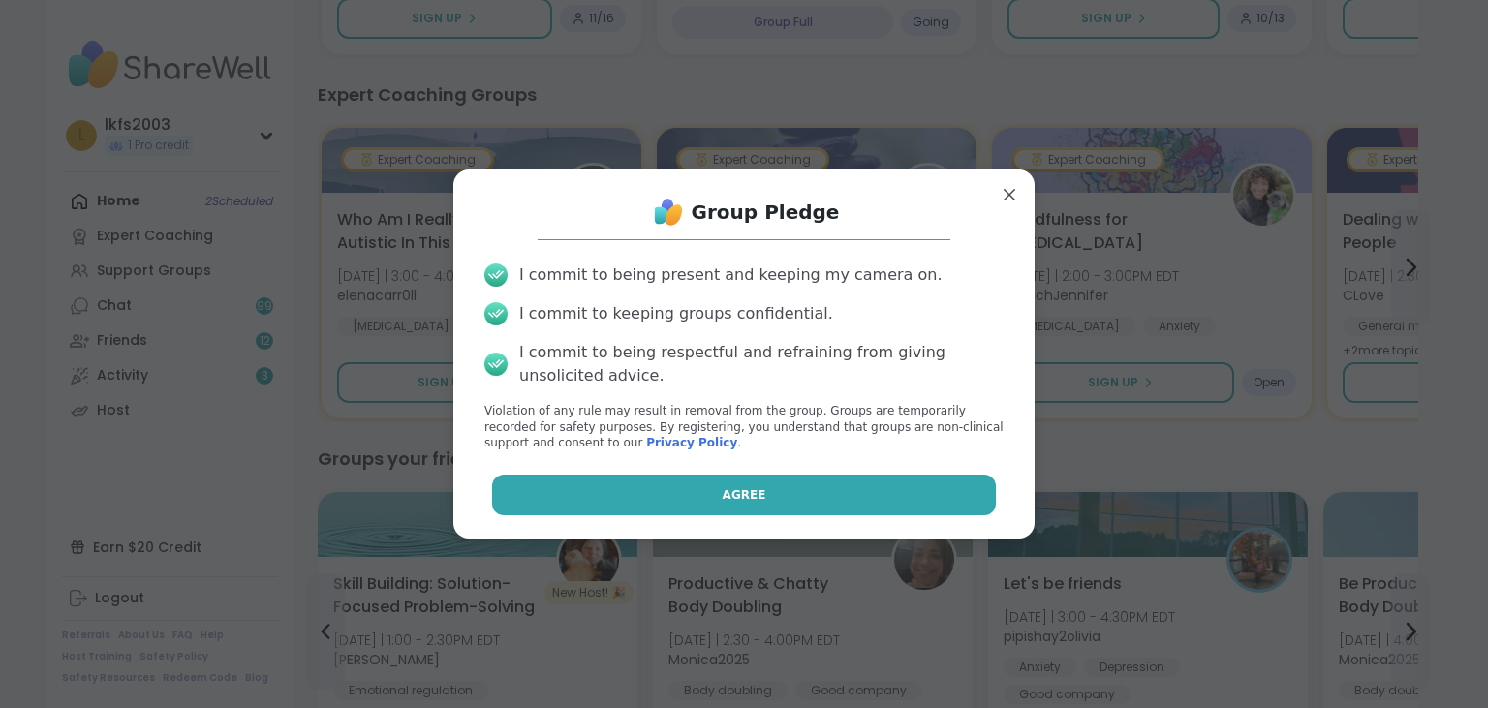
click at [873, 489] on button "Agree" at bounding box center [744, 495] width 505 height 41
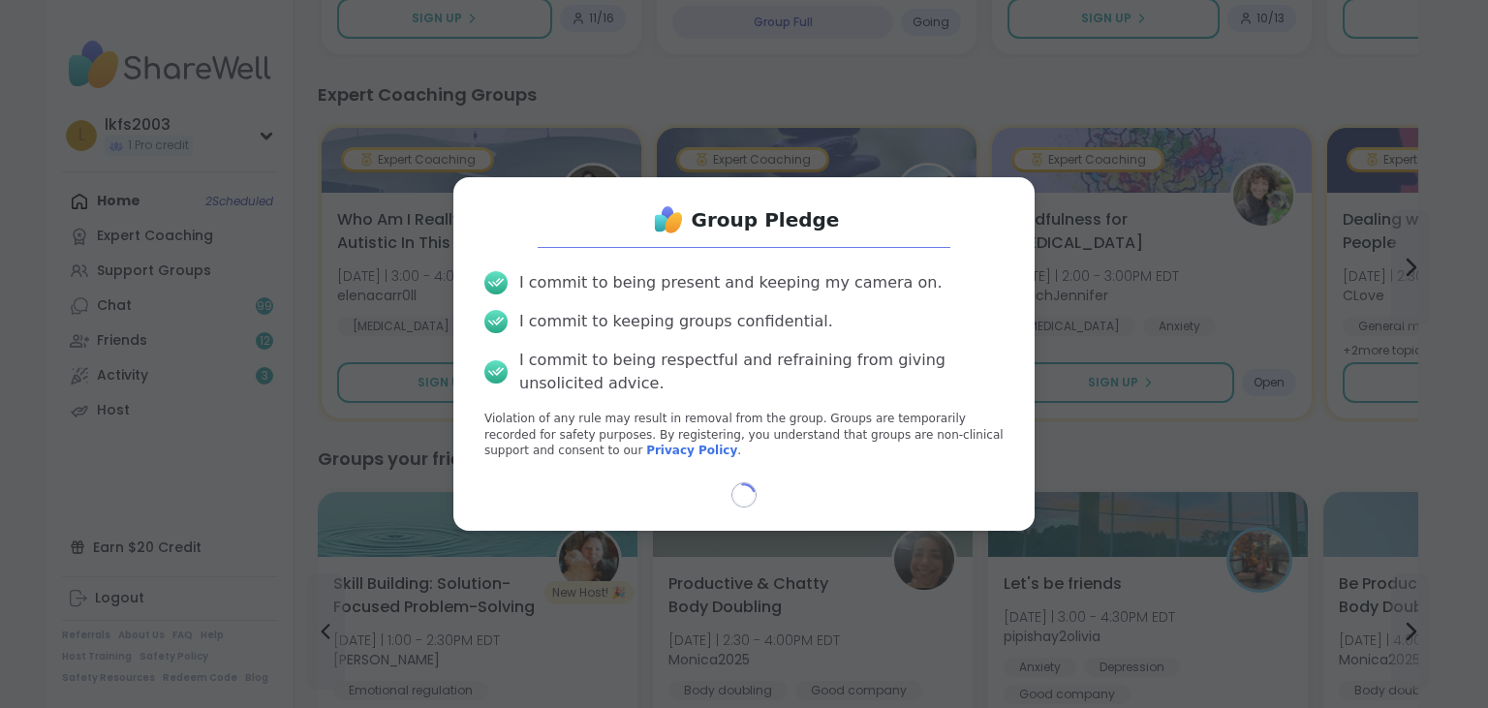
click at [873, 489] on div "Loading..." at bounding box center [744, 495] width 550 height 25
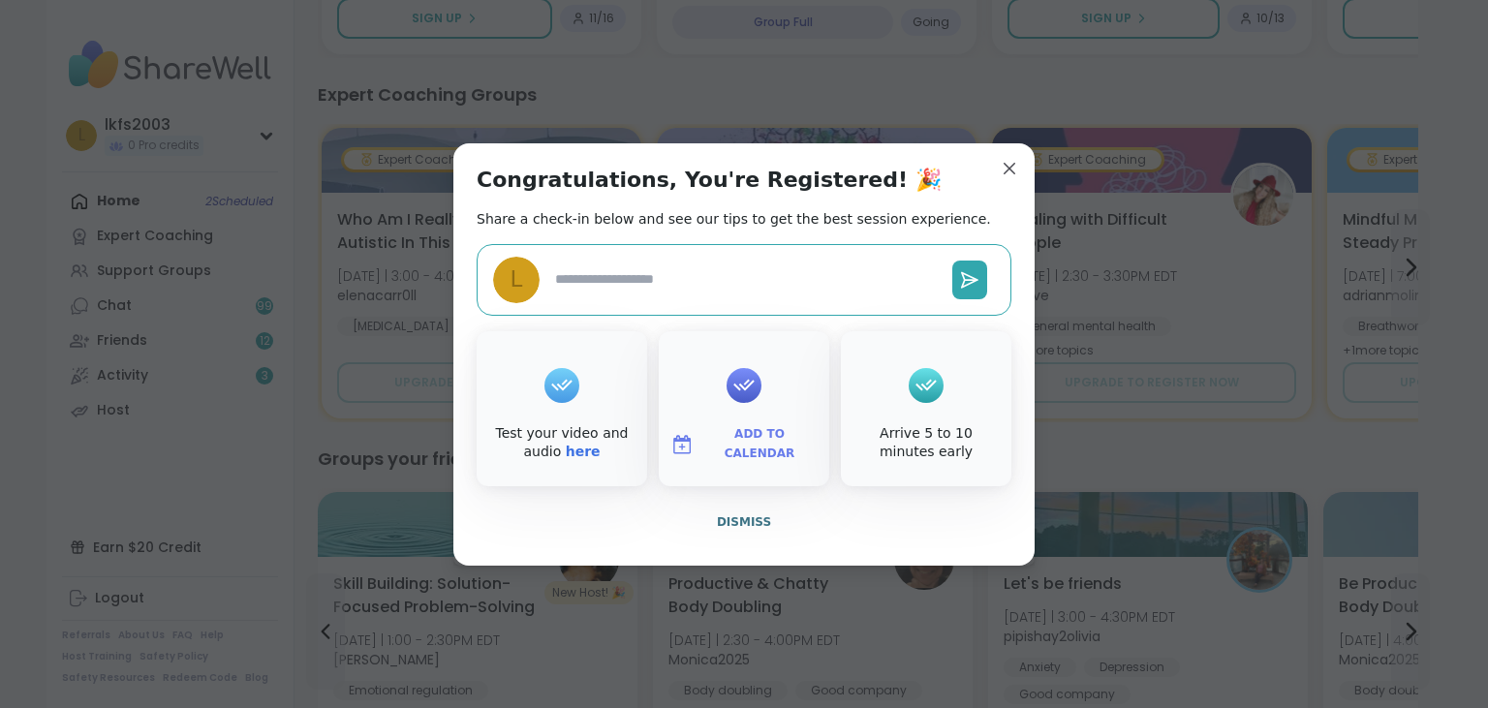
type textarea "*"
click at [847, 526] on button "Dismiss" at bounding box center [744, 522] width 535 height 41
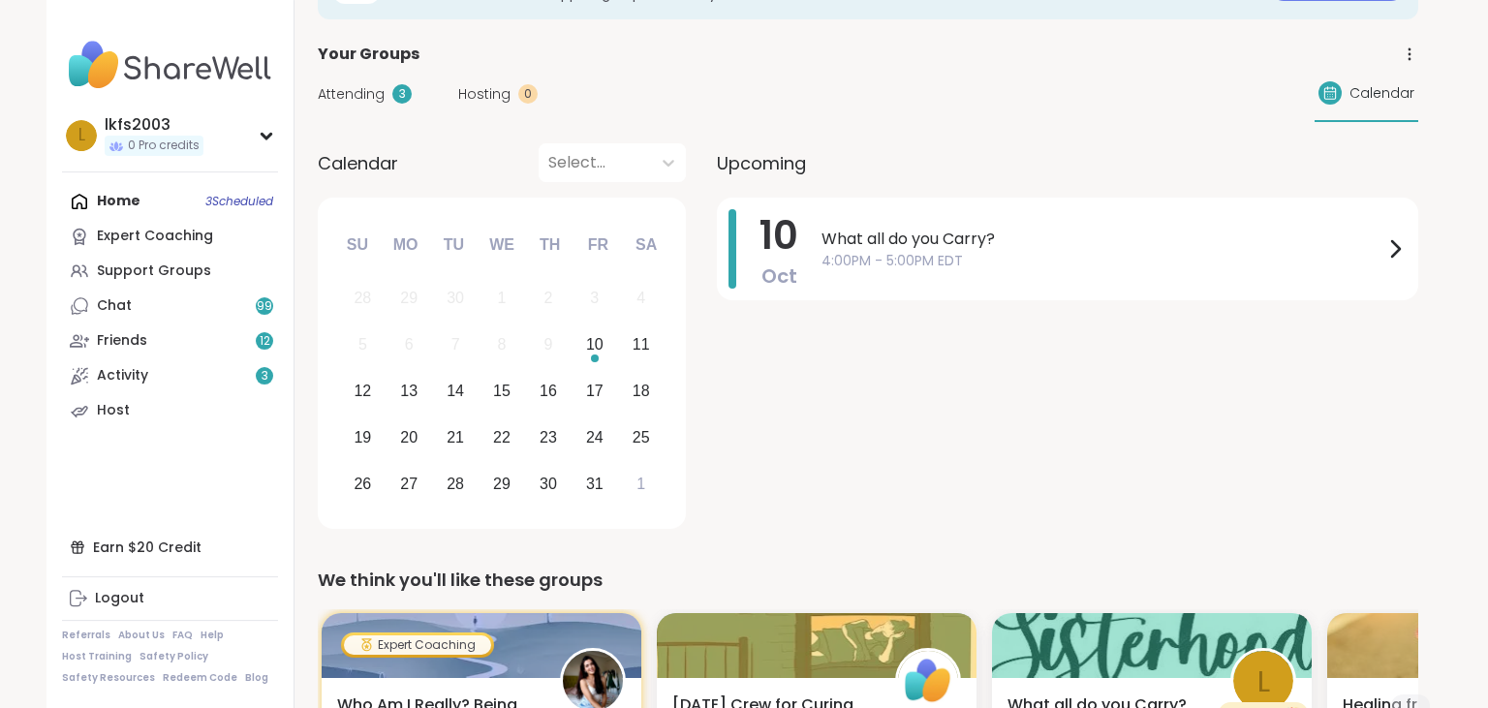
scroll to position [5, 0]
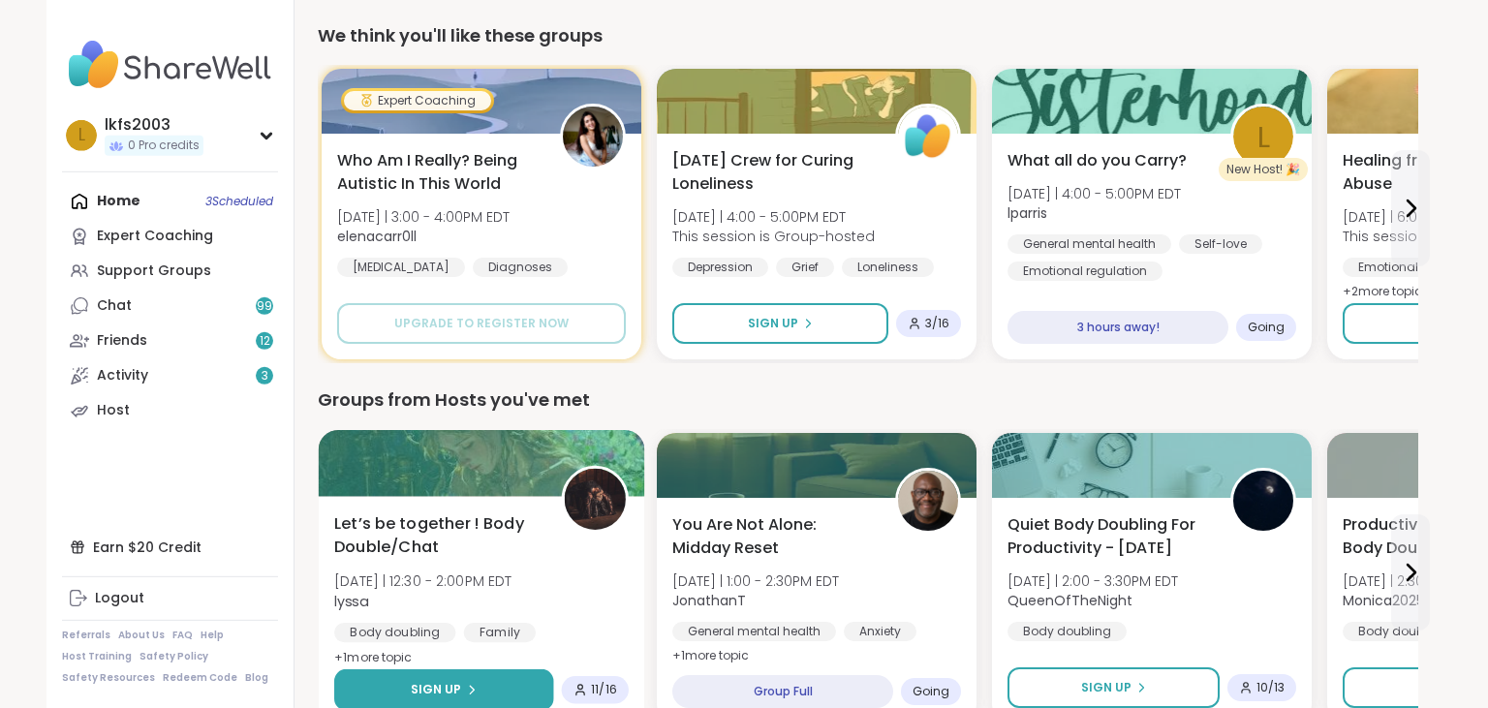
click at [448, 688] on span "Sign Up" at bounding box center [436, 689] width 51 height 17
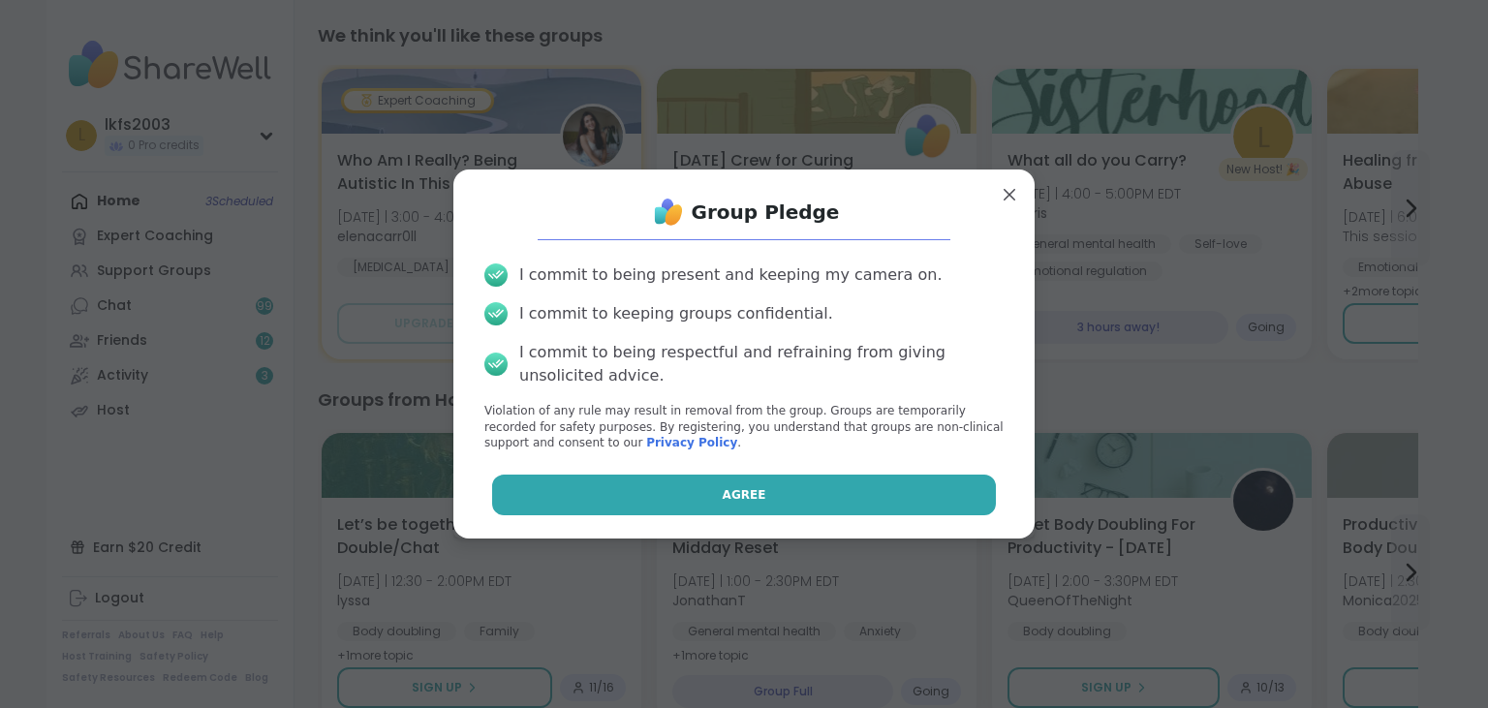
click at [812, 493] on button "Agree" at bounding box center [744, 495] width 505 height 41
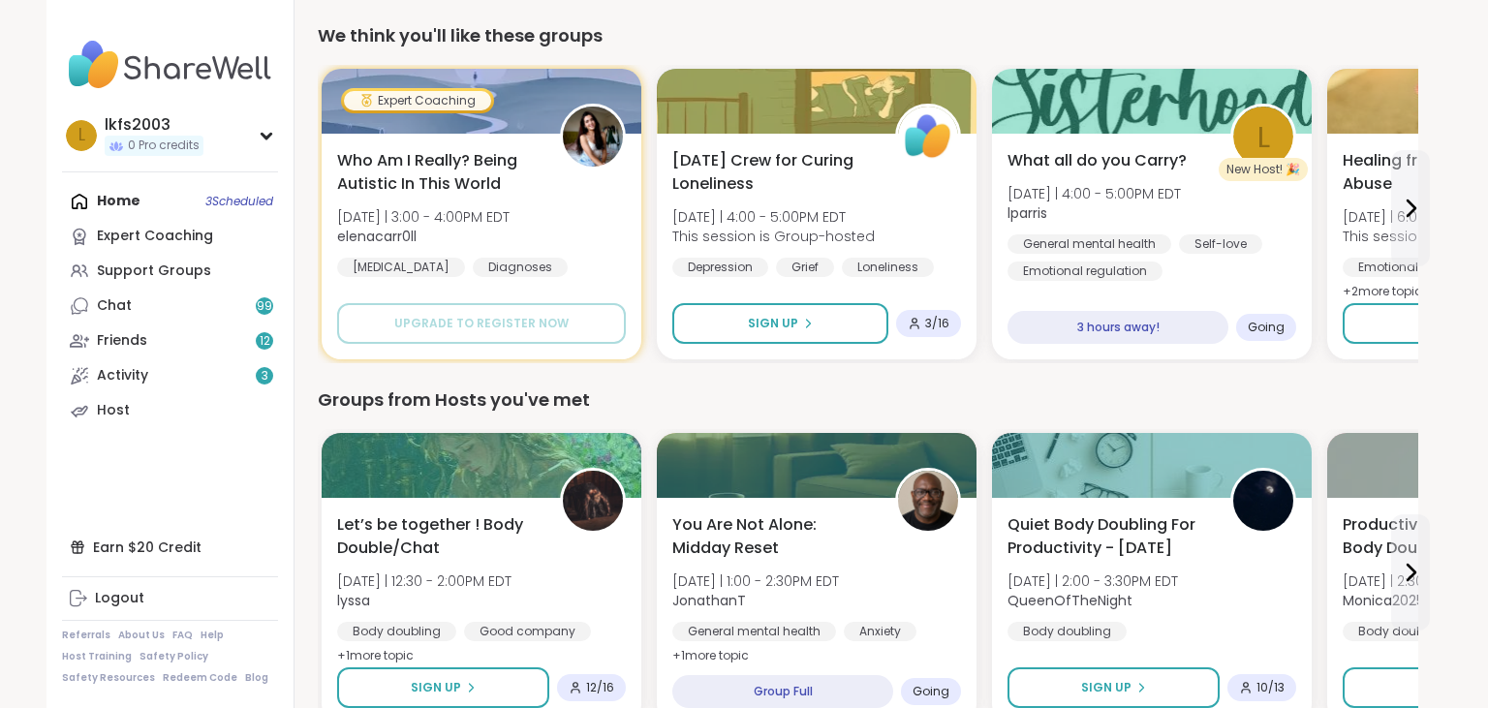
click at [78, 210] on div "Home 3 Scheduled Expert Coaching Support Groups Chat 99 Friends 12 Activity 3 H…" at bounding box center [170, 306] width 216 height 244
click at [84, 197] on div "Home 3 Scheduled Expert Coaching Support Groups Chat 99 Friends 12 Activity 3 H…" at bounding box center [170, 306] width 216 height 244
click at [223, 204] on div "Home 3 Scheduled Expert Coaching Support Groups Chat 99 Friends 12 Activity 3 H…" at bounding box center [170, 306] width 216 height 244
click at [224, 206] on div "Home 3 Scheduled Expert Coaching Support Groups Chat 99 Friends 12 Activity 3 H…" at bounding box center [170, 306] width 216 height 244
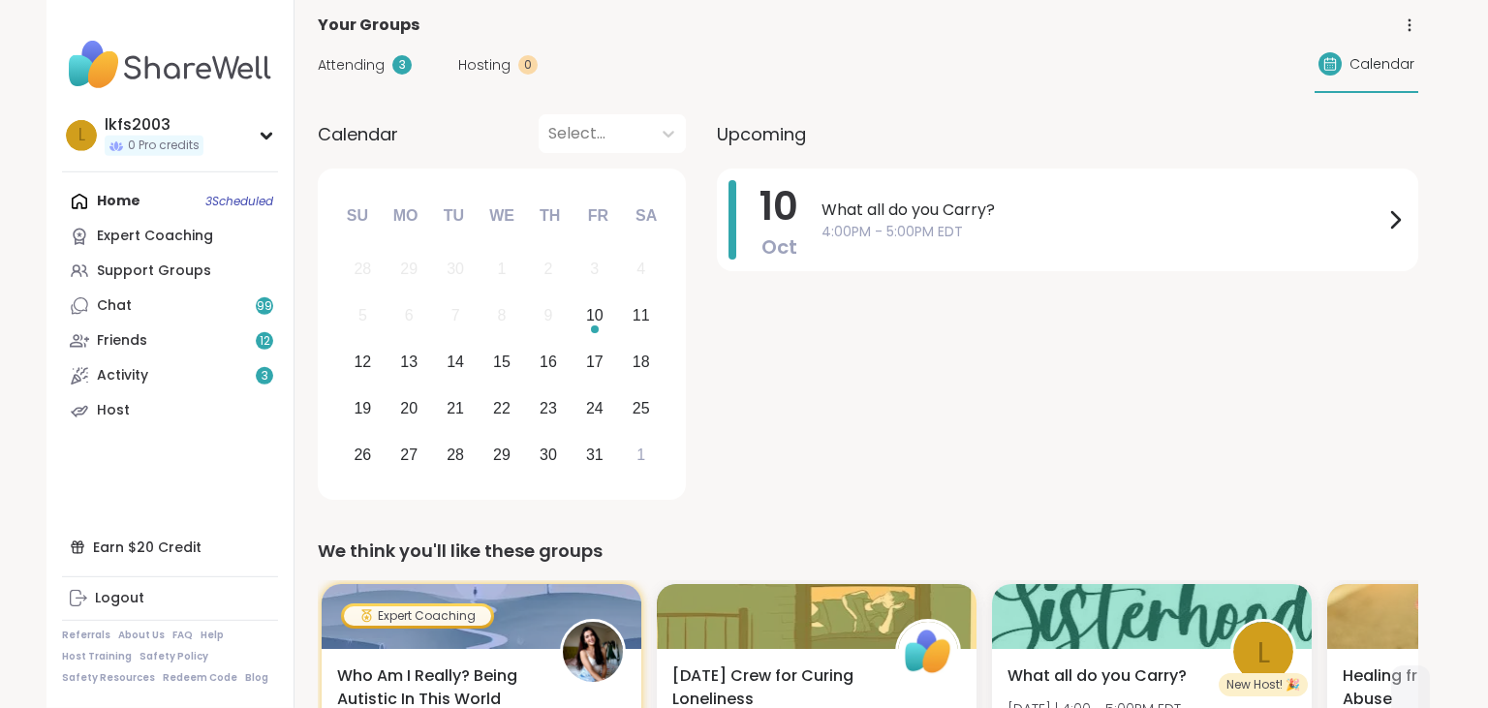
scroll to position [5, 0]
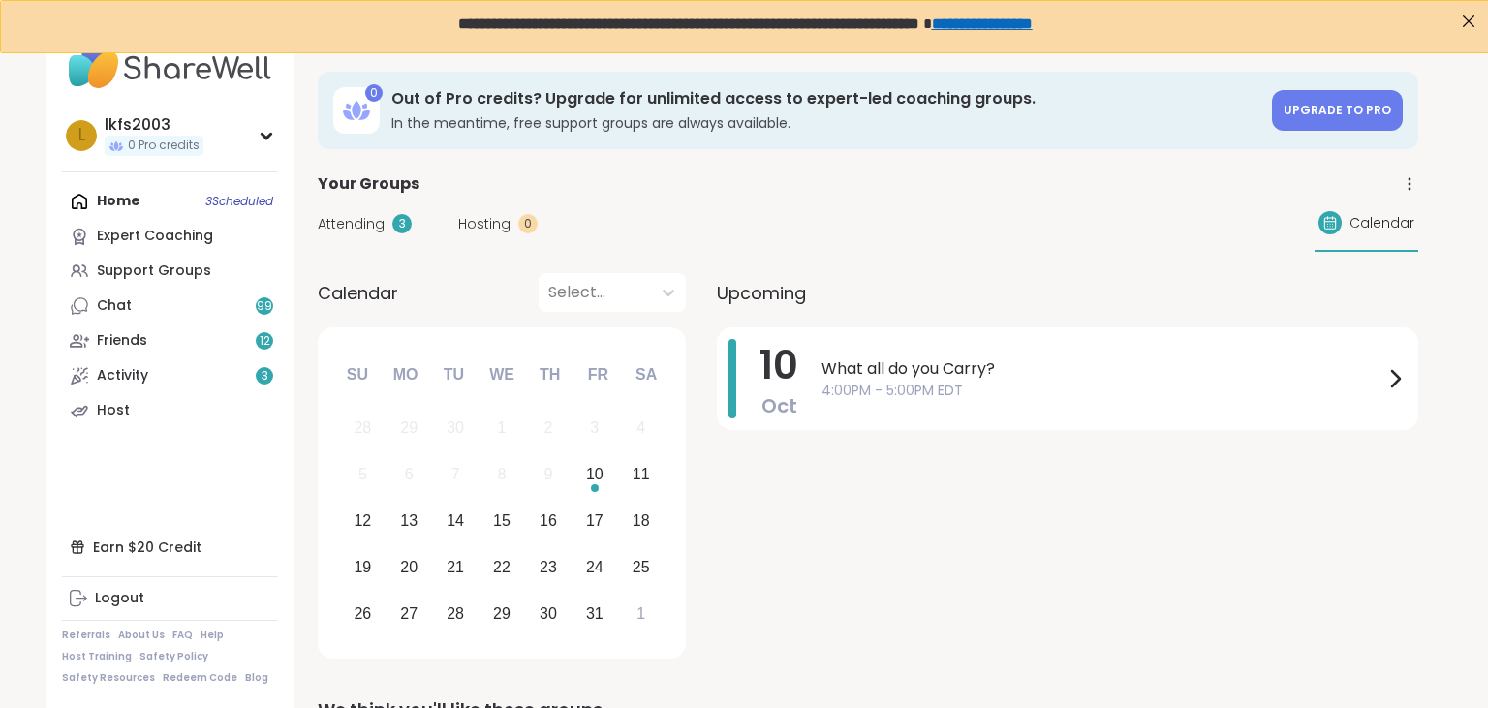
click at [383, 227] on span "Attending" at bounding box center [351, 224] width 67 height 20
